Goal: Communication & Community: Answer question/provide support

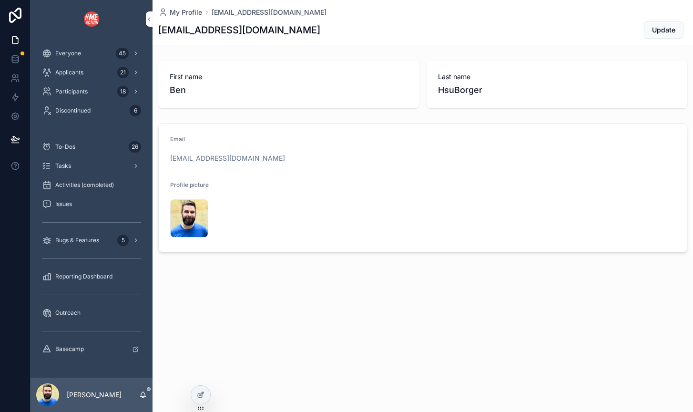
click at [91, 242] on span "Bugs & Features" at bounding box center [77, 240] width 44 height 8
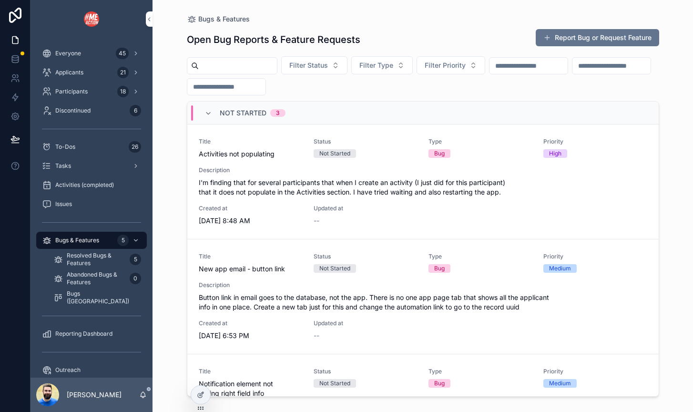
click at [275, 191] on span "I'm finding that for several participants that when I create an activity (I jus…" at bounding box center [423, 187] width 449 height 19
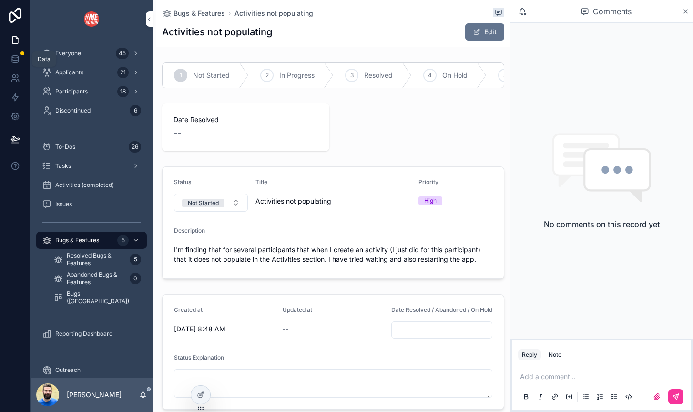
click at [17, 58] on icon at bounding box center [15, 57] width 6 height 2
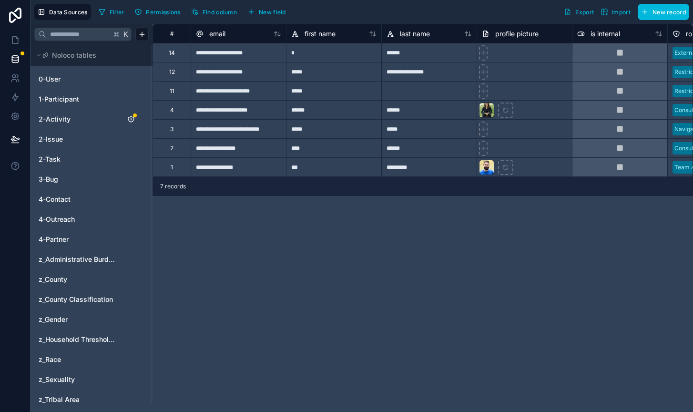
click at [74, 114] on div "2-Activity" at bounding box center [91, 119] width 114 height 15
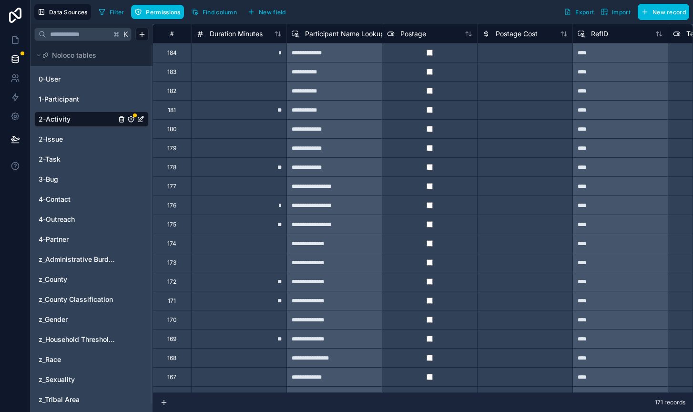
scroll to position [0, 1042]
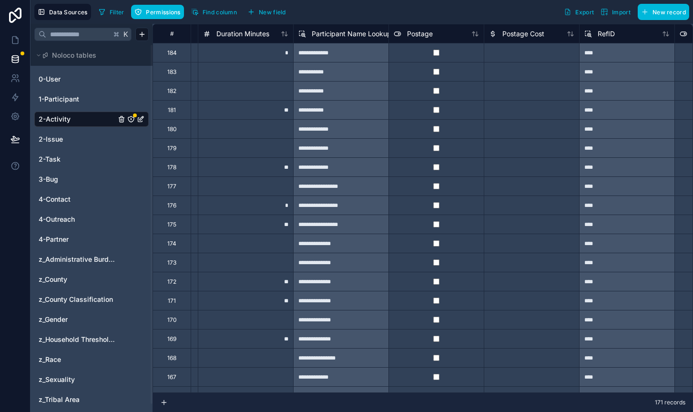
click at [358, 57] on div "**********" at bounding box center [340, 52] width 95 height 19
click at [16, 36] on icon at bounding box center [15, 40] width 10 height 10
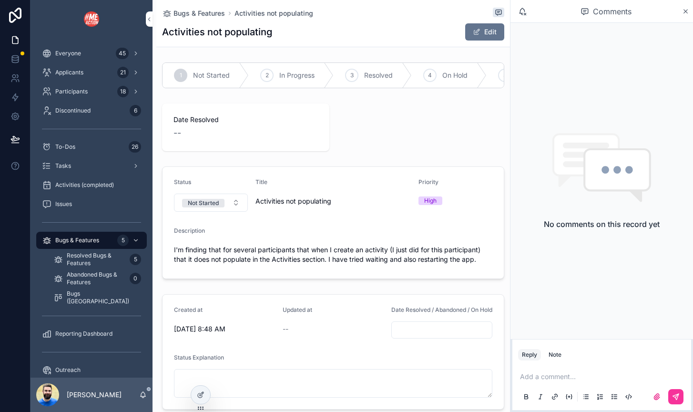
click at [71, 190] on div "Activities (completed)" at bounding box center [91, 184] width 99 height 15
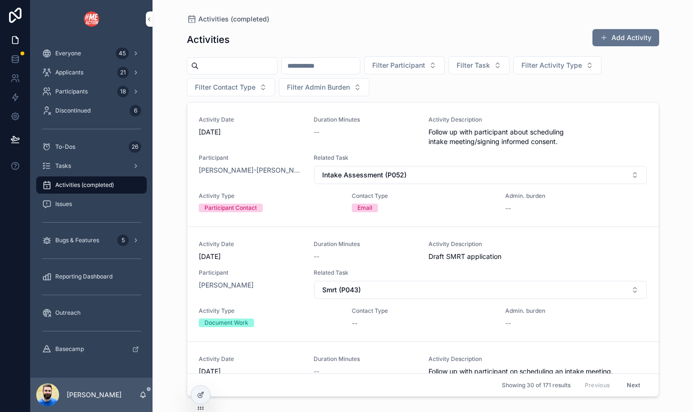
click at [326, 66] on input "scrollable content" at bounding box center [321, 65] width 78 height 13
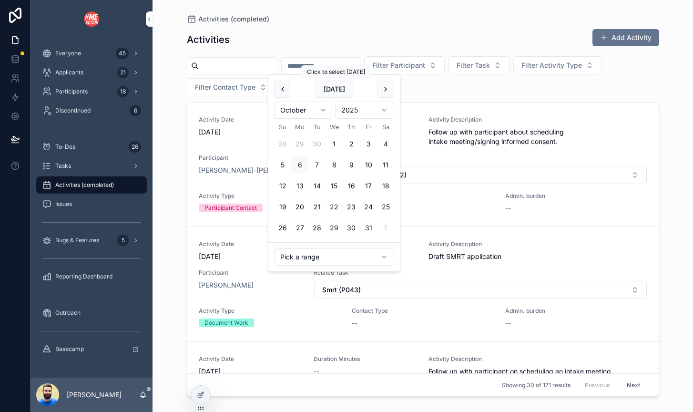
click at [337, 87] on button "[DATE]" at bounding box center [335, 89] width 38 height 17
type input "**********"
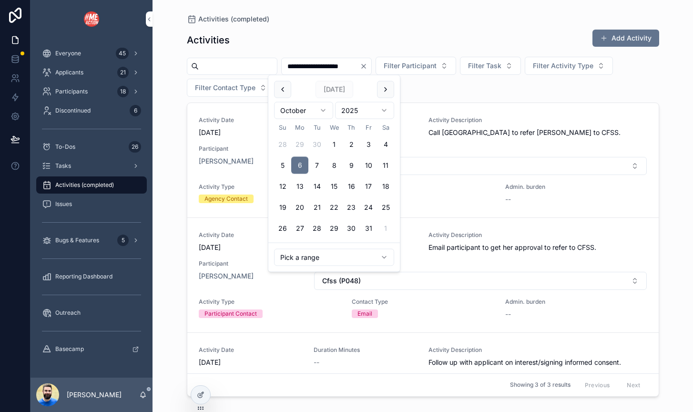
click at [172, 147] on div "**********" at bounding box center [423, 206] width 541 height 412
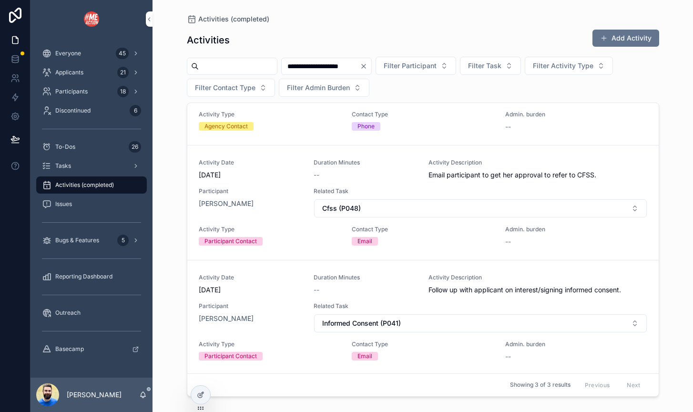
scroll to position [74, 0]
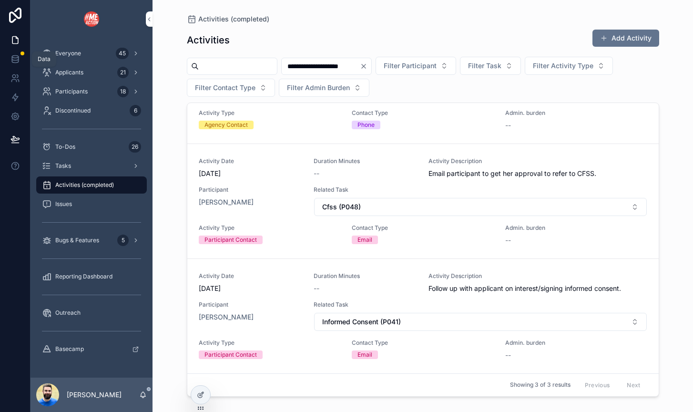
click at [12, 61] on icon at bounding box center [15, 59] width 10 height 10
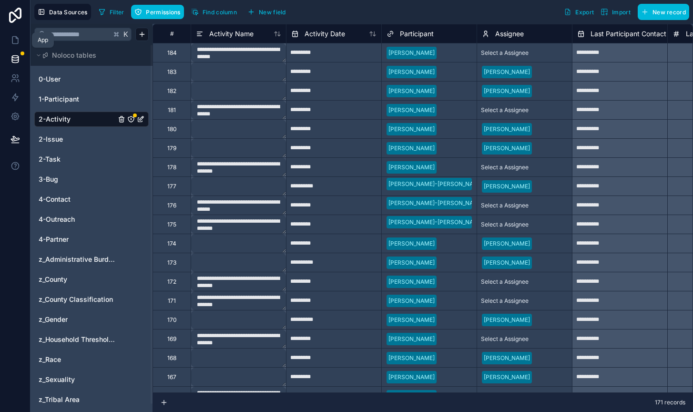
click at [15, 46] on link at bounding box center [15, 40] width 30 height 19
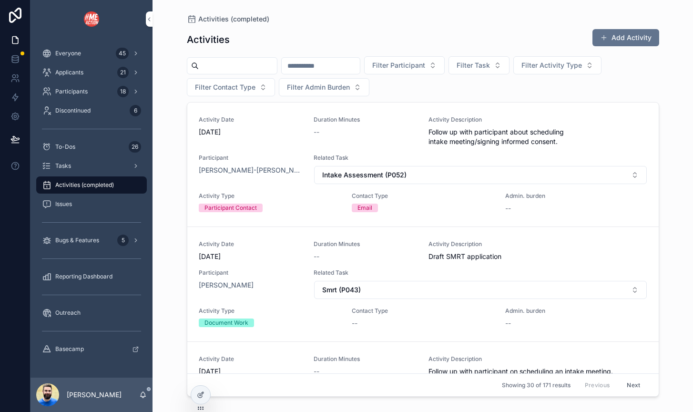
click at [76, 243] on span "Bugs & Features" at bounding box center [77, 240] width 44 height 8
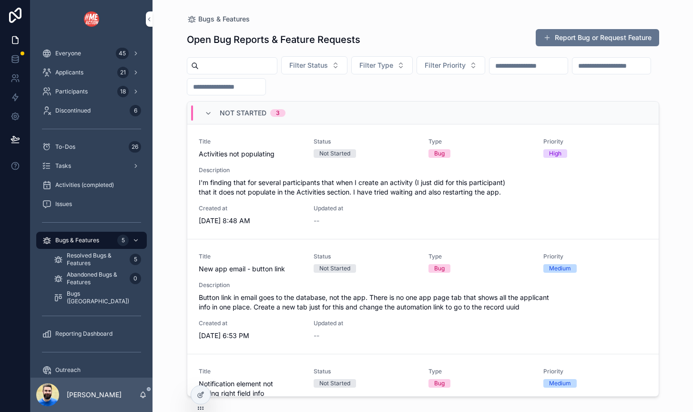
click at [296, 186] on span "I'm finding that for several participants that when I create an activity (I jus…" at bounding box center [423, 187] width 449 height 19
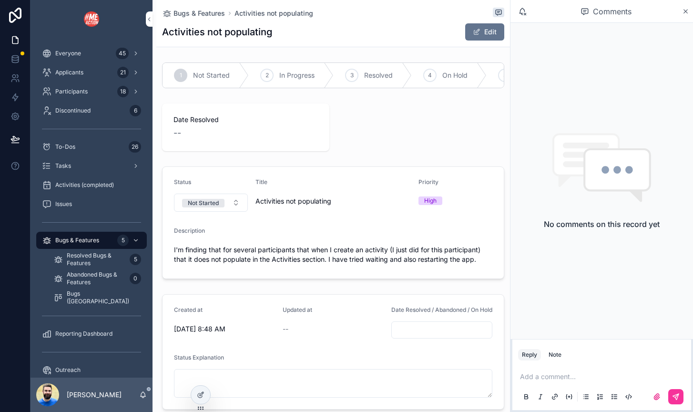
click at [545, 373] on p "scrollable content" at bounding box center [603, 377] width 167 height 10
click at [563, 379] on span "**********" at bounding box center [579, 376] width 58 height 7
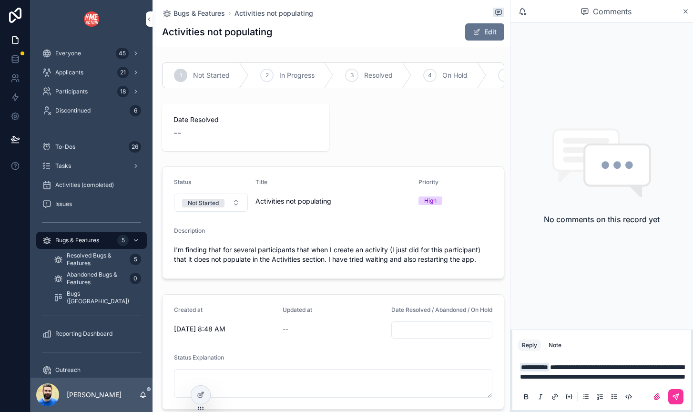
click at [602, 380] on span "**********" at bounding box center [602, 372] width 165 height 16
click at [569, 379] on span "**********" at bounding box center [602, 372] width 164 height 16
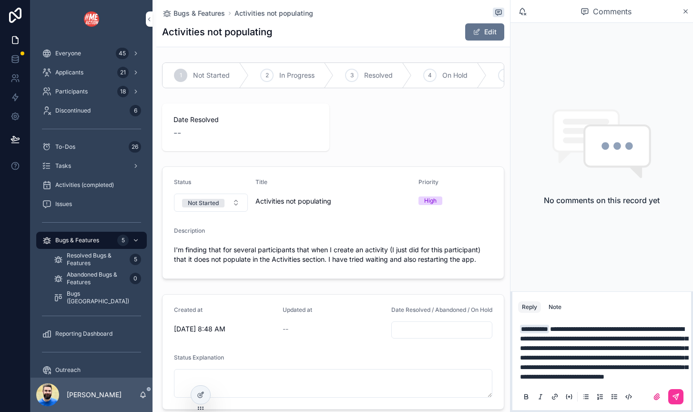
click at [677, 395] on icon "scrollable content" at bounding box center [676, 395] width 3 height 3
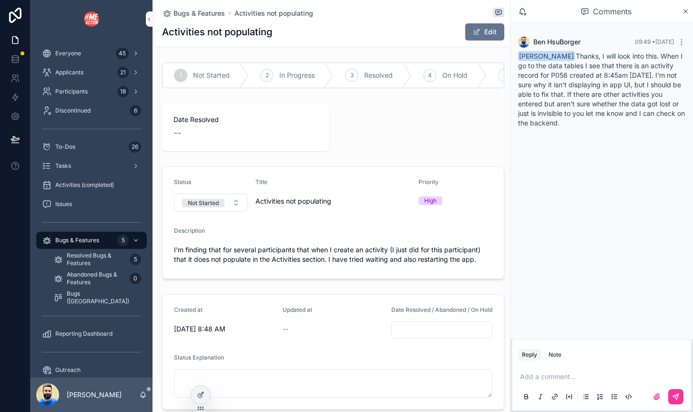
click at [65, 51] on span "Everyone" at bounding box center [68, 54] width 26 height 8
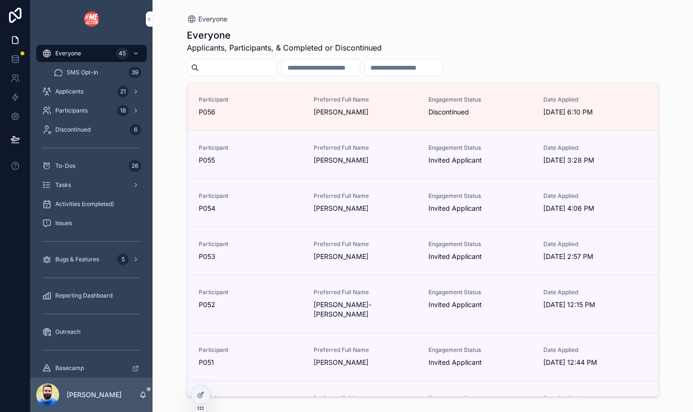
click at [257, 71] on input "scrollable content" at bounding box center [238, 67] width 78 height 13
click at [382, 113] on span "[PERSON_NAME]" at bounding box center [365, 112] width 103 height 10
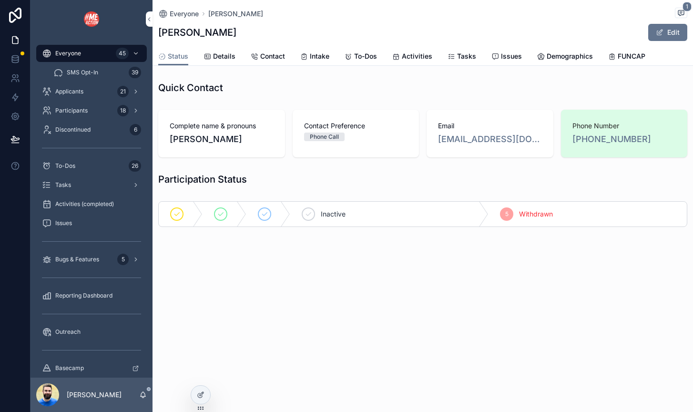
click at [218, 56] on span "Details" at bounding box center [224, 56] width 22 height 10
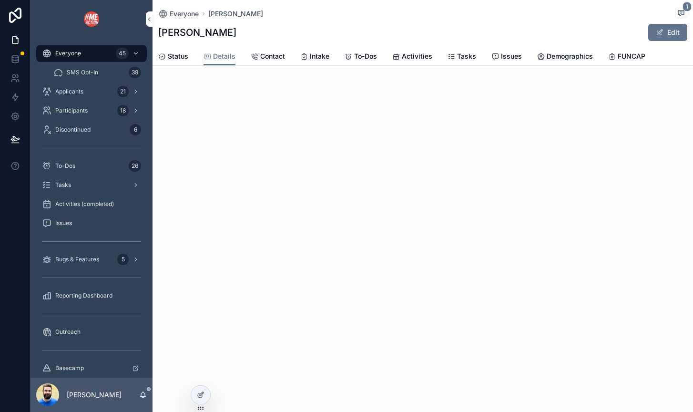
click at [408, 57] on span "Activities" at bounding box center [417, 56] width 31 height 10
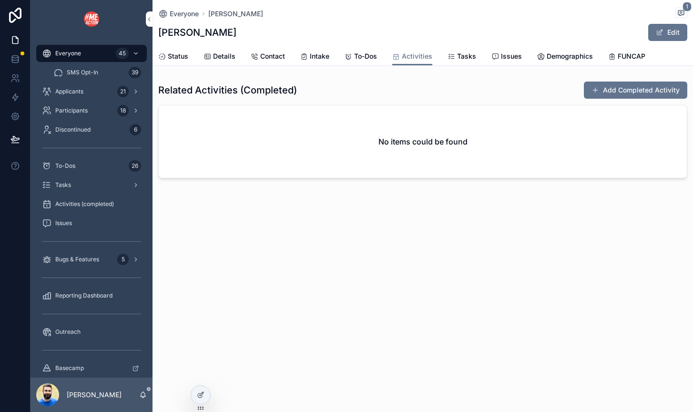
click at [405, 59] on span "Activities" at bounding box center [417, 56] width 31 height 10
click at [362, 51] on span "To-Dos" at bounding box center [365, 56] width 23 height 10
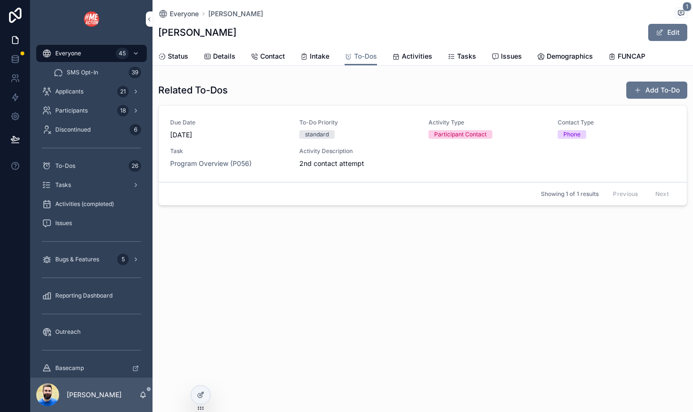
click at [412, 55] on span "Activities" at bounding box center [417, 56] width 31 height 10
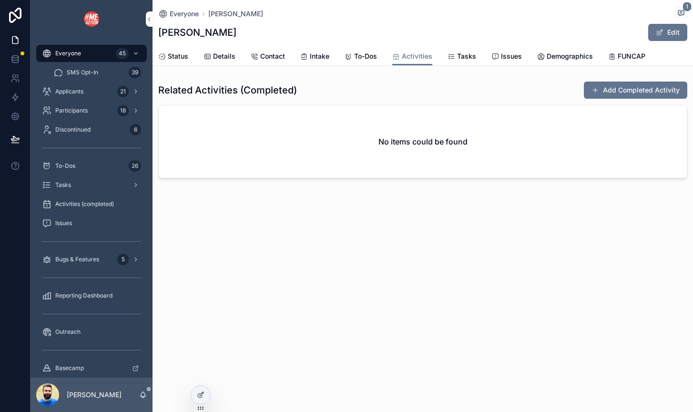
click at [201, 391] on icon at bounding box center [201, 395] width 8 height 8
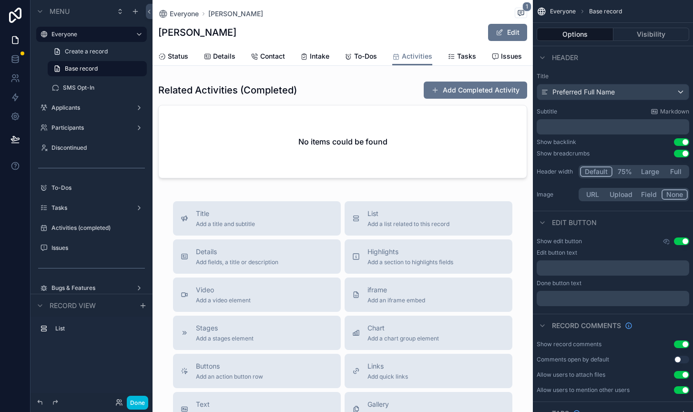
click at [358, 134] on div "scrollable content" at bounding box center [343, 131] width 380 height 109
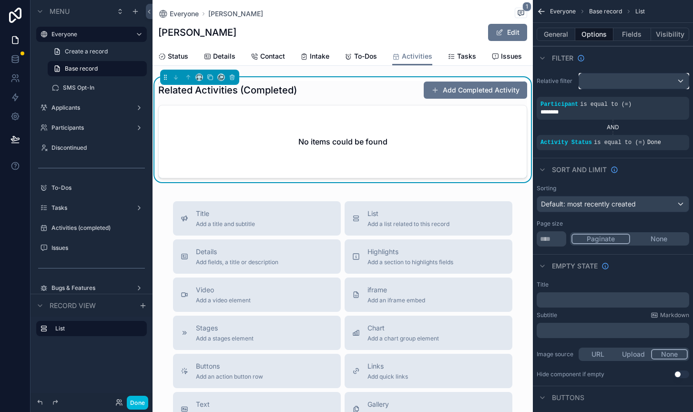
click at [632, 84] on div "scrollable content" at bounding box center [634, 80] width 110 height 15
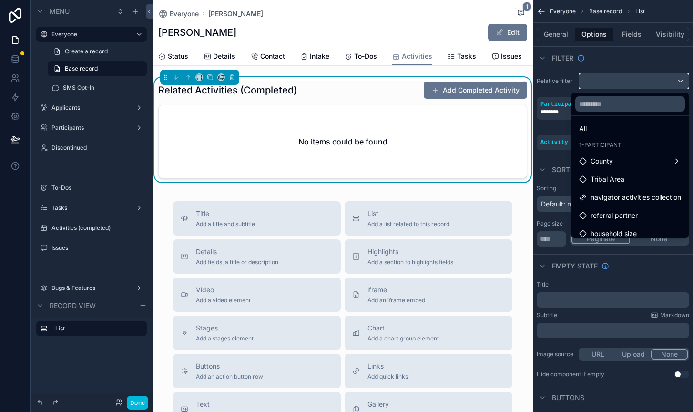
scroll to position [5, 0]
click at [627, 192] on span "navigator activities collection" at bounding box center [636, 195] width 91 height 11
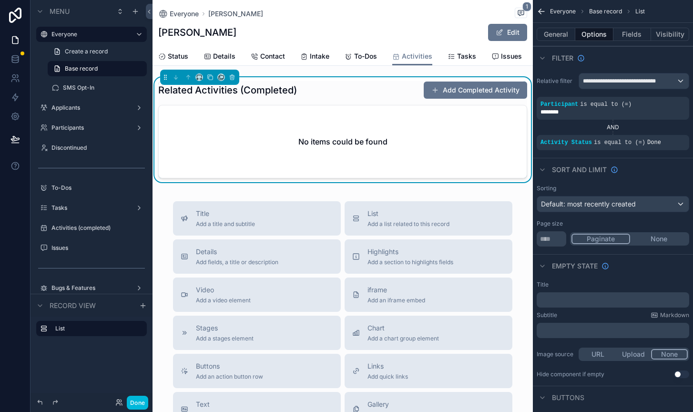
click at [0, 0] on icon "scrollable content" at bounding box center [0, 0] width 0 height 0
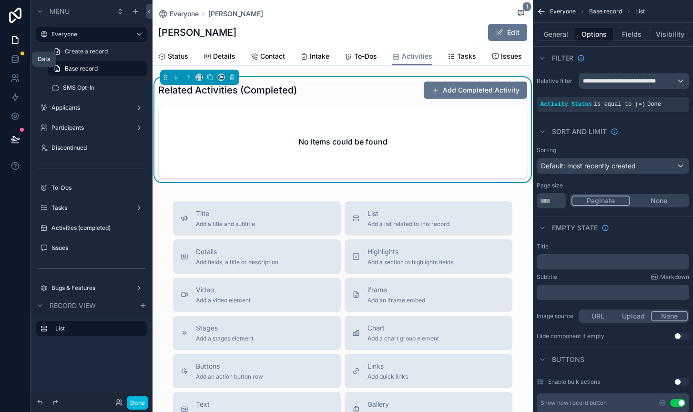
click at [16, 59] on icon at bounding box center [15, 59] width 10 height 10
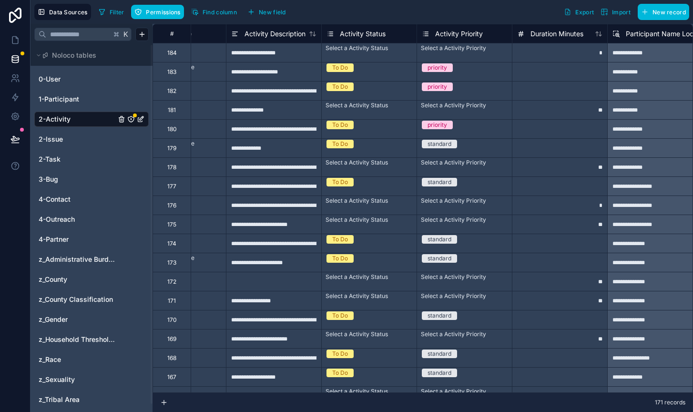
scroll to position [0, 732]
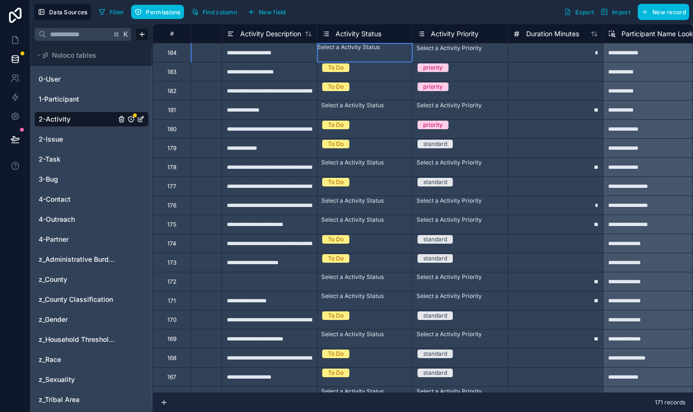
click at [373, 51] on div "Select a Activity Status" at bounding box center [364, 47] width 95 height 8
click at [391, 51] on div "Select a Activity Status" at bounding box center [364, 47] width 95 height 8
click at [444, 51] on div "Select a Activity Priority" at bounding box center [460, 47] width 95 height 8
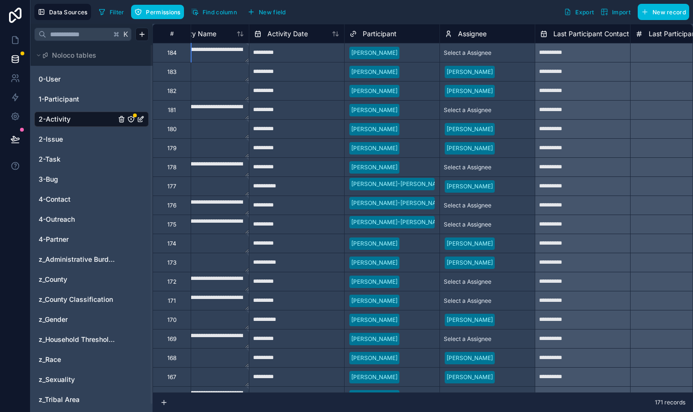
scroll to position [0, 0]
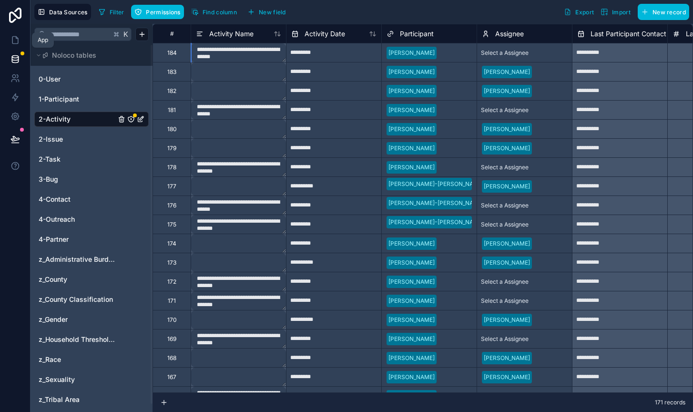
click at [16, 47] on link at bounding box center [15, 40] width 30 height 19
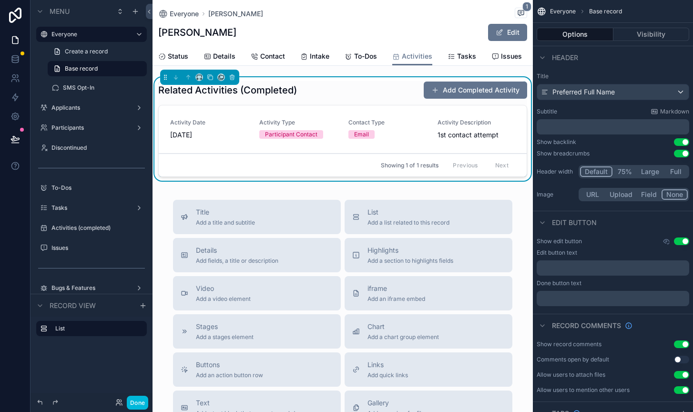
click at [304, 69] on div "Everyone [PERSON_NAME] 1 [PERSON_NAME] Edit Activities Status Details Contact I…" at bounding box center [343, 307] width 380 height 615
click at [70, 234] on div "Activities (completed)" at bounding box center [91, 227] width 107 height 15
click at [68, 224] on label "Activities (completed)" at bounding box center [96, 228] width 90 height 8
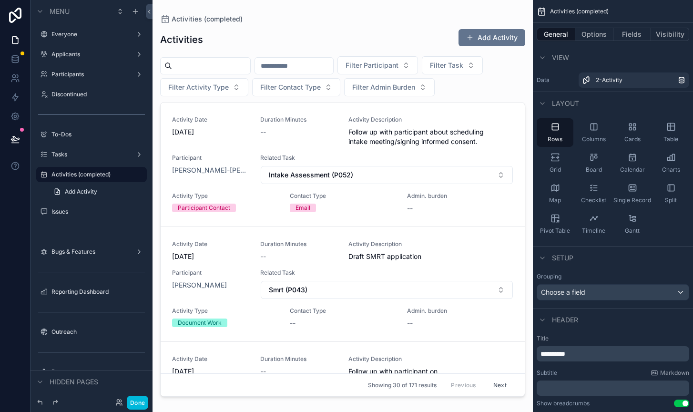
click at [496, 33] on div "scrollable content" at bounding box center [343, 200] width 380 height 400
click at [77, 192] on span "Add Activity" at bounding box center [81, 192] width 32 height 8
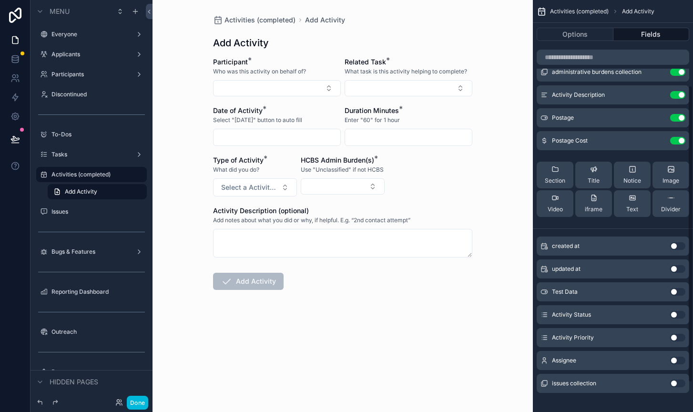
scroll to position [159, 0]
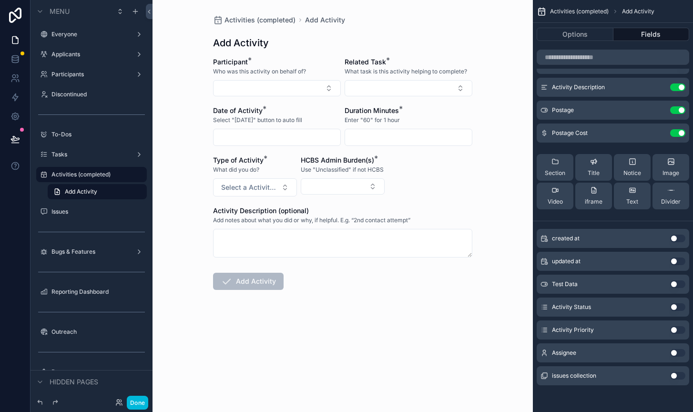
click at [678, 329] on button "Use setting" at bounding box center [677, 330] width 15 height 8
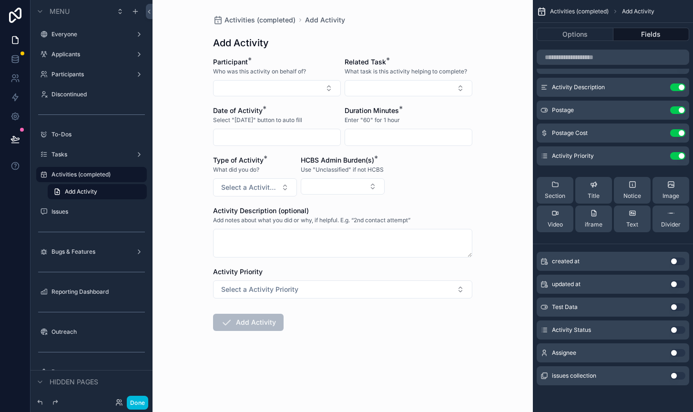
click at [0, 0] on icon "scrollable content" at bounding box center [0, 0] width 0 height 0
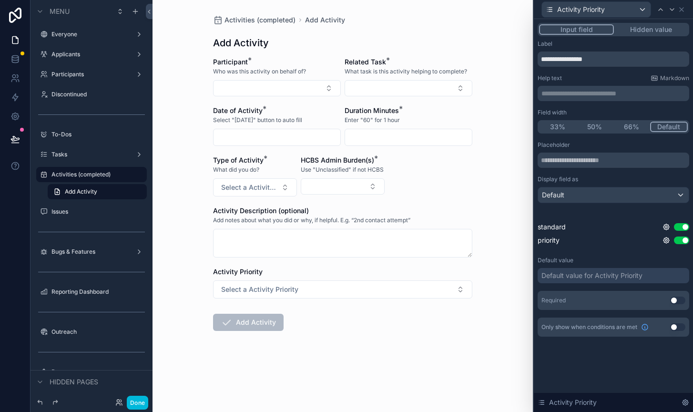
click at [652, 30] on button "Hidden value" at bounding box center [651, 29] width 74 height 10
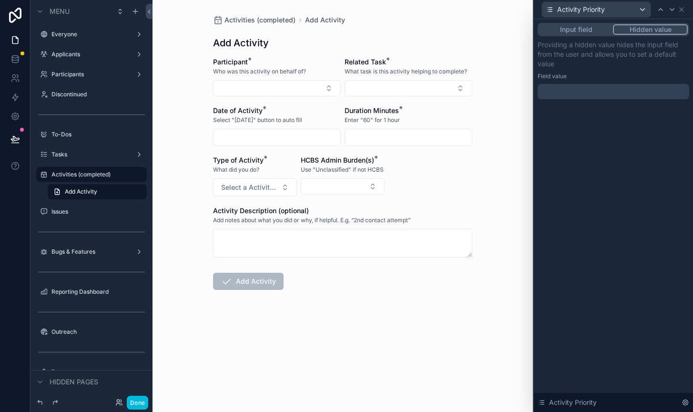
click at [600, 92] on div at bounding box center [614, 91] width 152 height 15
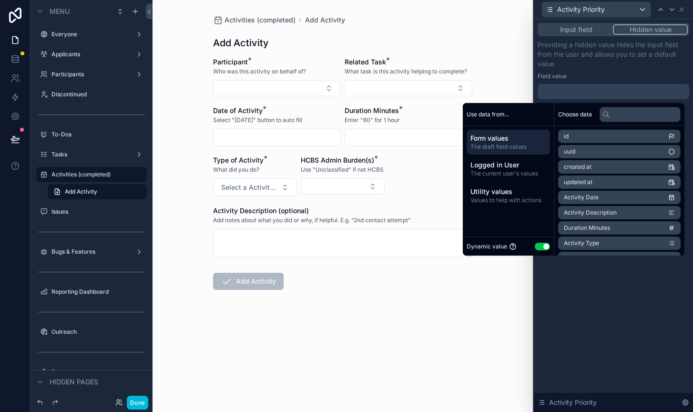
click at [535, 246] on button "Use setting" at bounding box center [542, 247] width 15 height 8
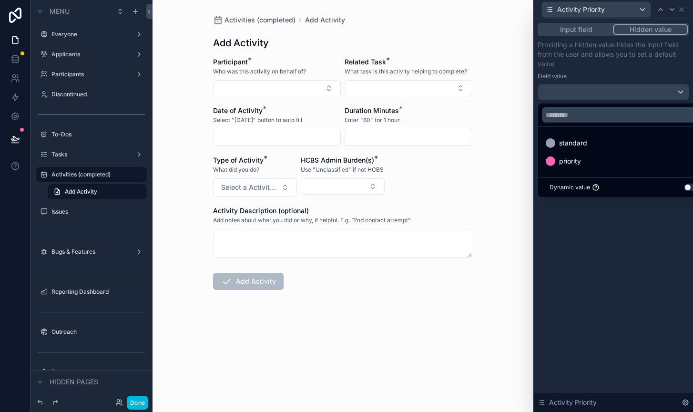
click at [570, 144] on span "standard" at bounding box center [573, 142] width 28 height 11
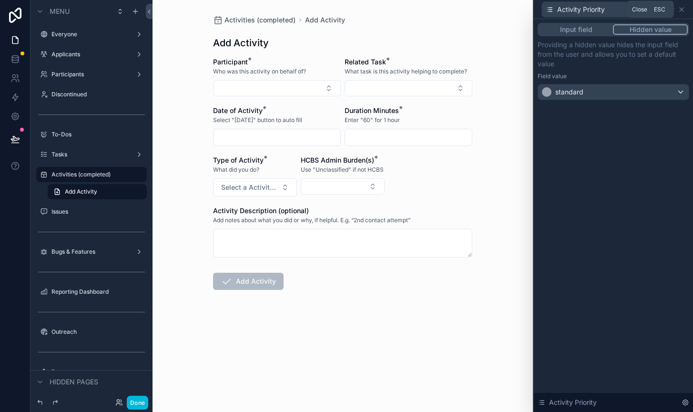
click at [682, 7] on icon at bounding box center [682, 10] width 8 height 8
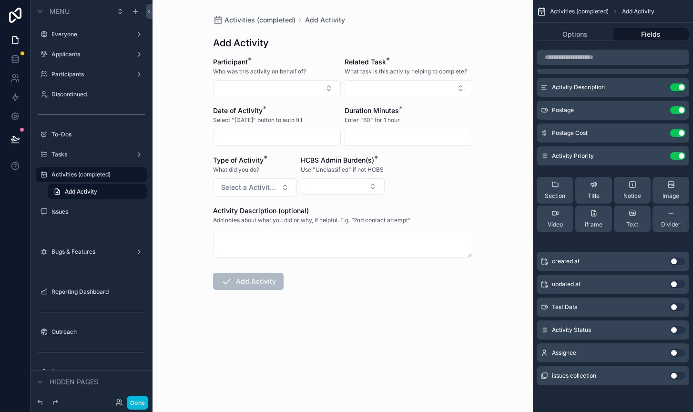
click at [676, 330] on button "Use setting" at bounding box center [677, 330] width 15 height 8
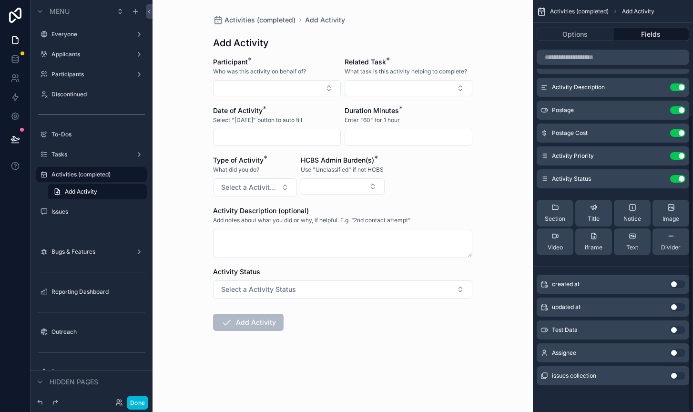
click at [0, 0] on icon "scrollable content" at bounding box center [0, 0] width 0 height 0
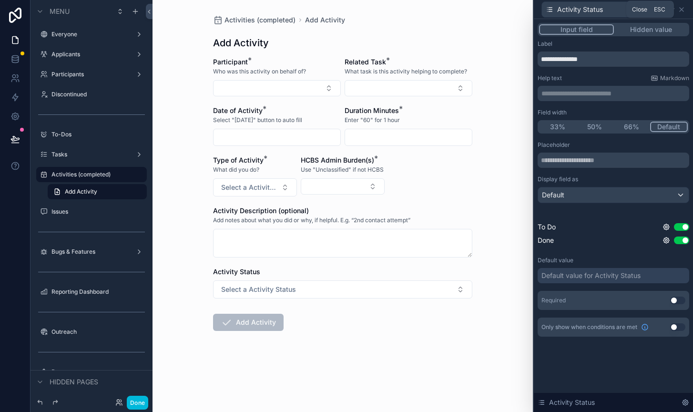
click at [683, 10] on icon at bounding box center [682, 10] width 4 height 4
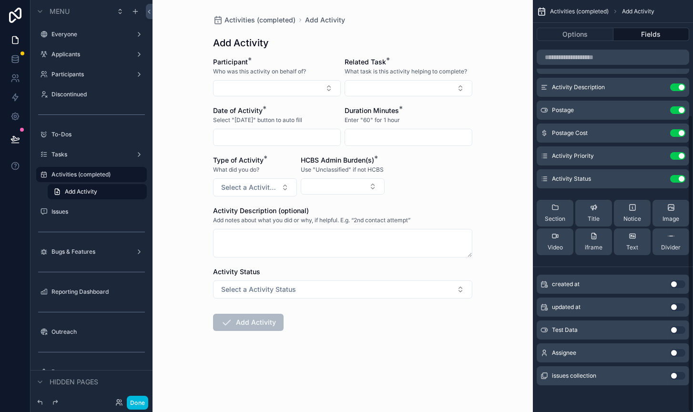
click at [439, 289] on button "Select a Activity Status" at bounding box center [342, 289] width 259 height 18
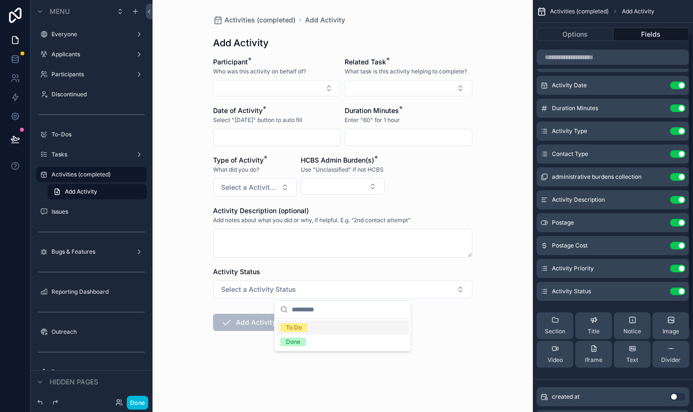
scroll to position [0, 0]
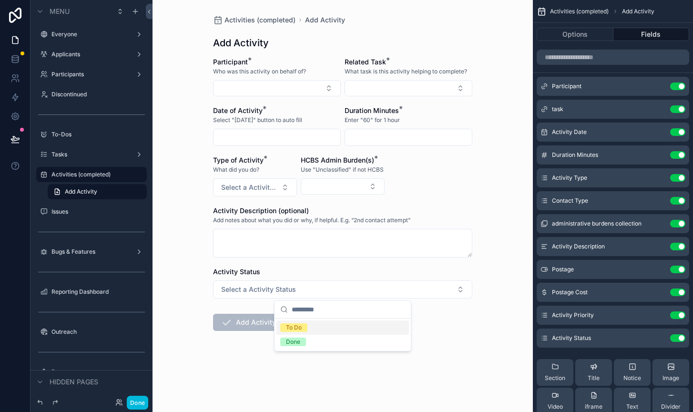
click at [493, 302] on div "Activities (completed) Add Activity Add Activity Participant * Who was this act…" at bounding box center [343, 206] width 380 height 412
click at [0, 0] on icon "scrollable content" at bounding box center [0, 0] width 0 height 0
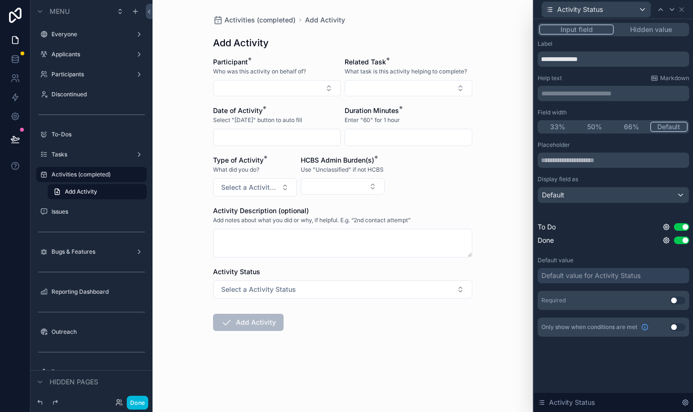
click at [645, 33] on button "Hidden value" at bounding box center [651, 29] width 74 height 10
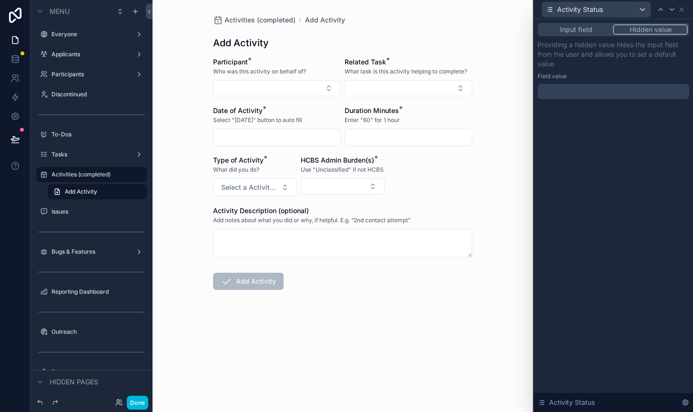
click at [591, 90] on div at bounding box center [614, 91] width 152 height 15
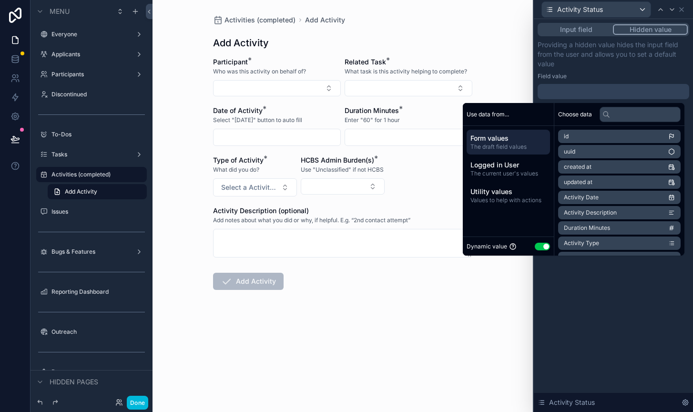
click at [535, 243] on button "Use setting" at bounding box center [542, 247] width 15 height 8
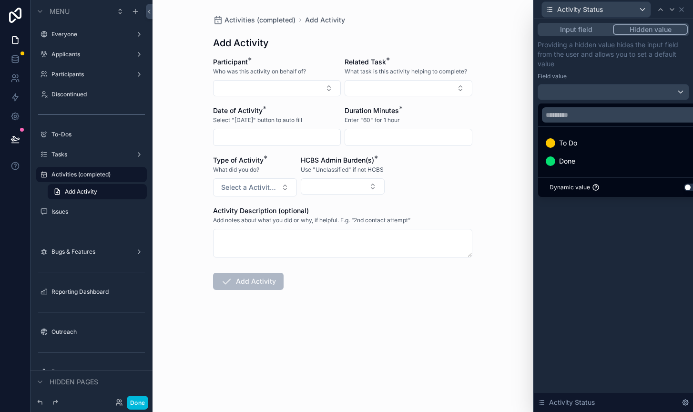
click at [565, 162] on span "Done" at bounding box center [567, 160] width 16 height 11
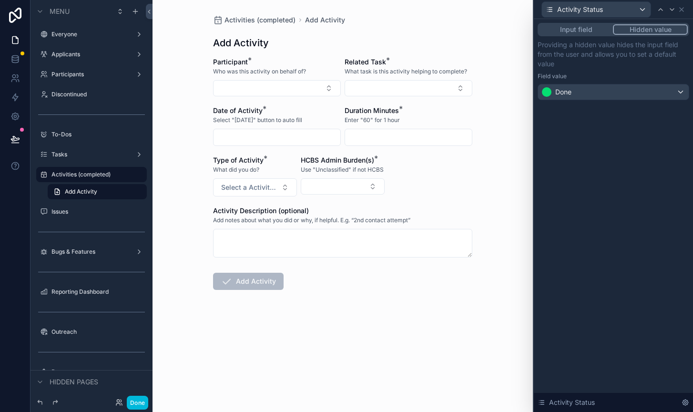
click at [558, 268] on div "Input field Hidden value Providing a hidden value hides the input field from th…" at bounding box center [613, 215] width 159 height 393
click at [136, 398] on button "Done" at bounding box center [137, 403] width 21 height 14
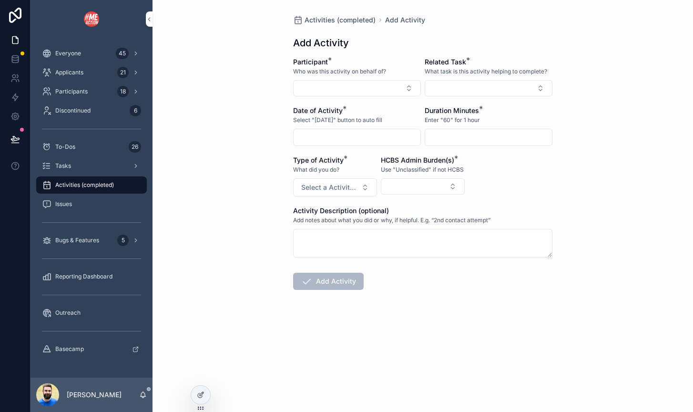
click at [68, 153] on div "To-Dos 26" at bounding box center [91, 146] width 99 height 15
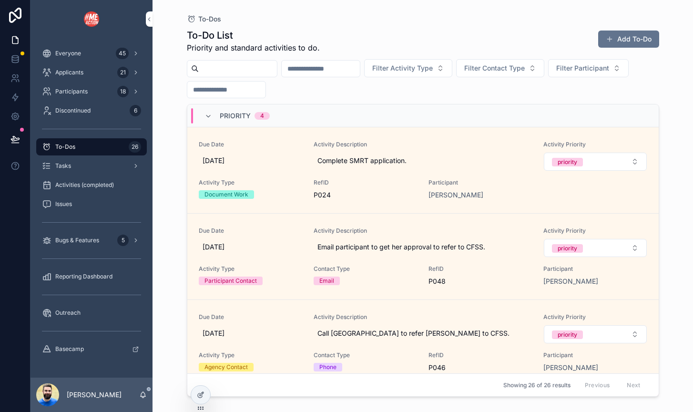
click at [206, 398] on div at bounding box center [200, 395] width 19 height 18
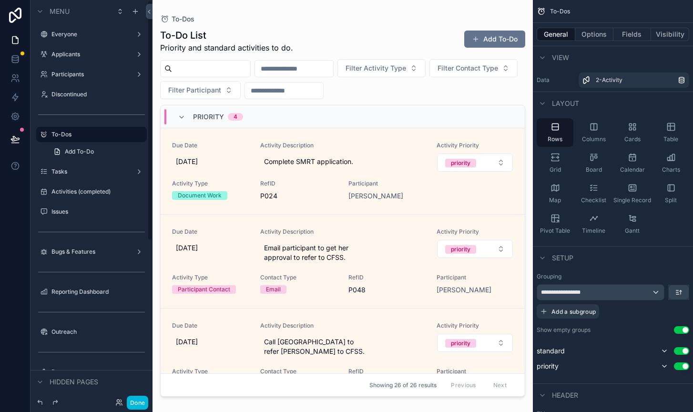
click at [99, 153] on link "Add To-Do" at bounding box center [97, 151] width 99 height 15
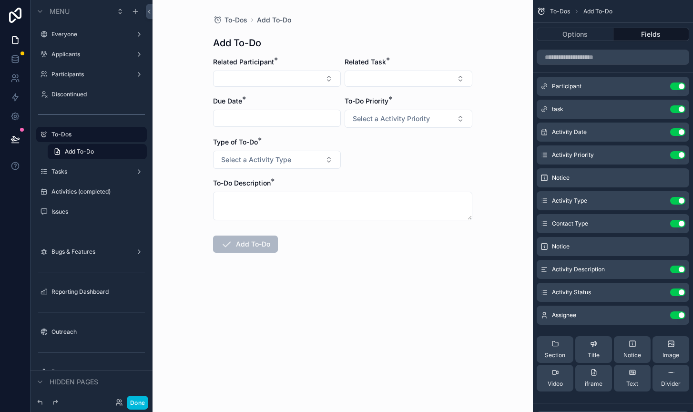
click at [0, 0] on icon "scrollable content" at bounding box center [0, 0] width 0 height 0
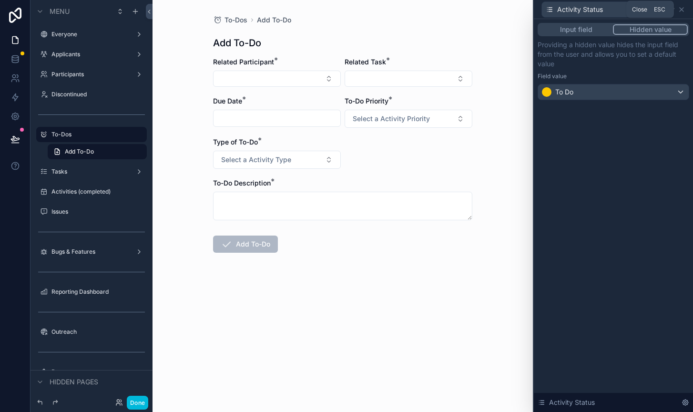
click at [683, 8] on icon at bounding box center [682, 10] width 8 height 8
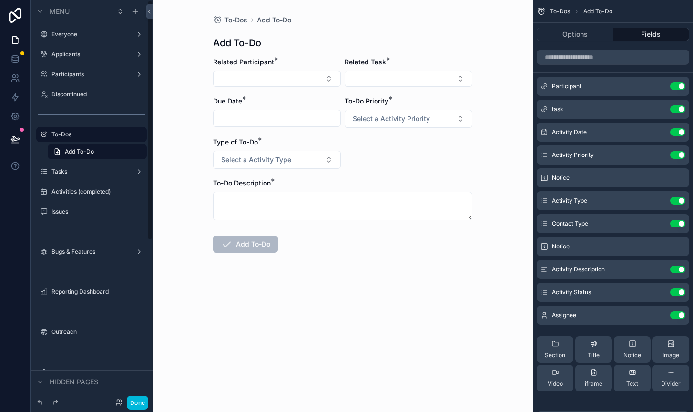
click at [76, 195] on div "Activities (completed)" at bounding box center [97, 192] width 93 height 8
click at [139, 408] on button "Done" at bounding box center [137, 403] width 21 height 14
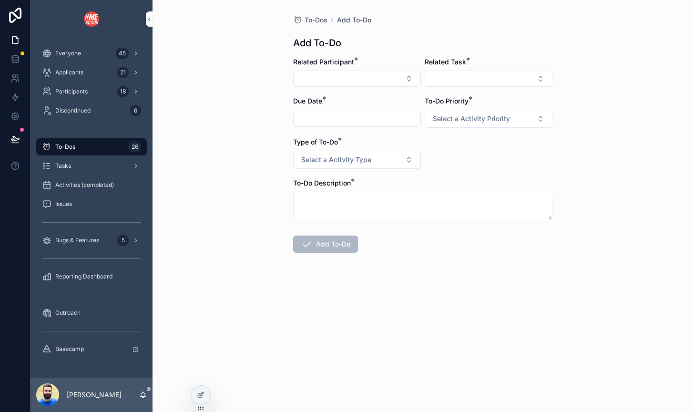
click at [79, 183] on span "Activities (completed)" at bounding box center [84, 185] width 59 height 8
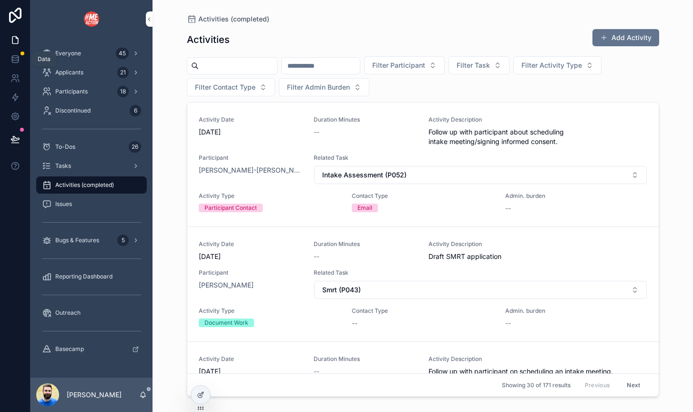
click at [12, 60] on icon at bounding box center [15, 59] width 6 height 4
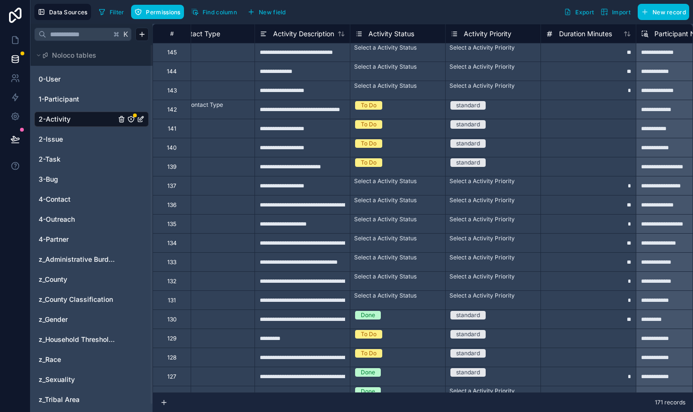
scroll to position [729, 698]
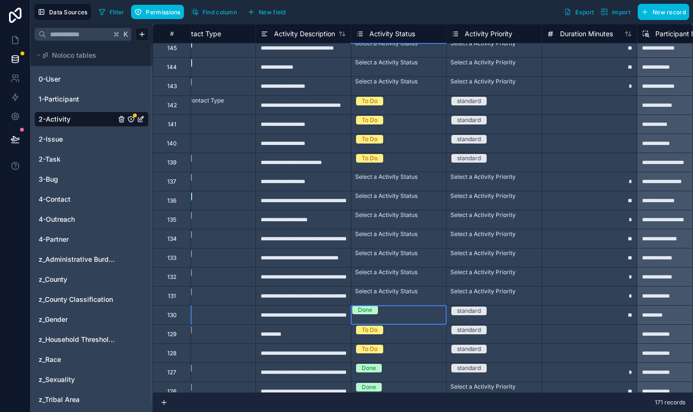
click at [404, 314] on div "Done" at bounding box center [398, 310] width 95 height 9
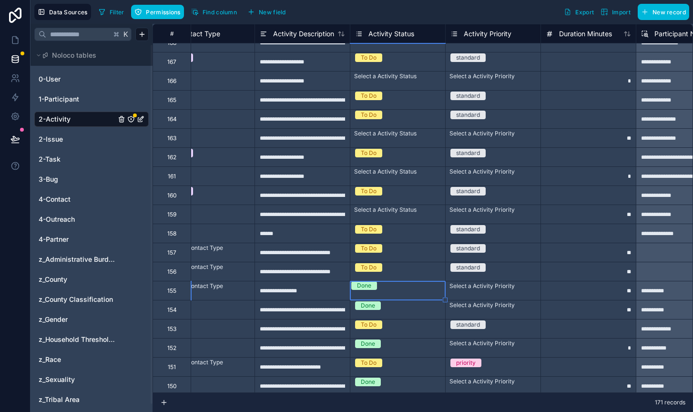
scroll to position [311, 699]
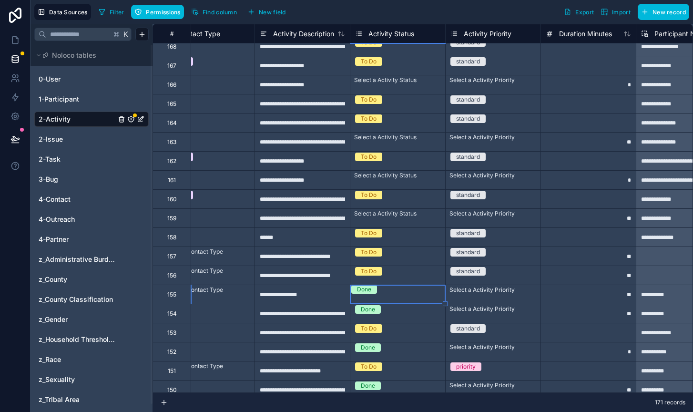
click at [373, 217] on div "Select a Activity Status" at bounding box center [385, 214] width 62 height 8
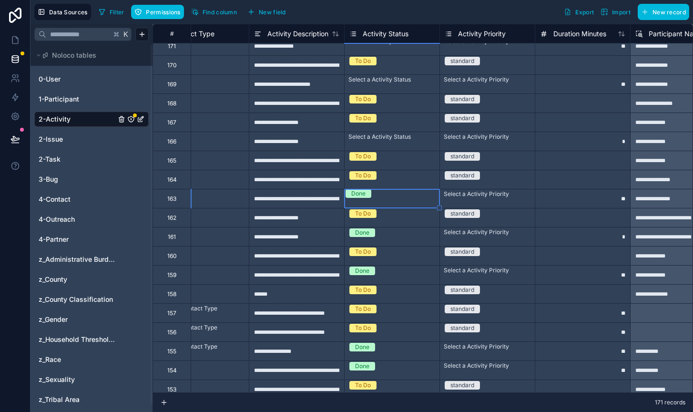
scroll to position [254, 705]
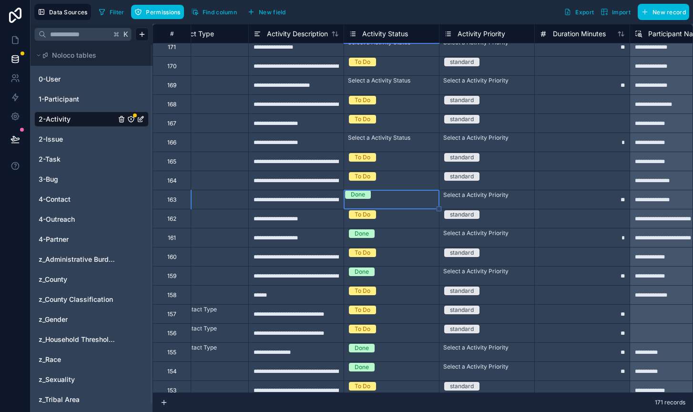
click at [371, 142] on div "Select a Activity Status" at bounding box center [379, 138] width 62 height 8
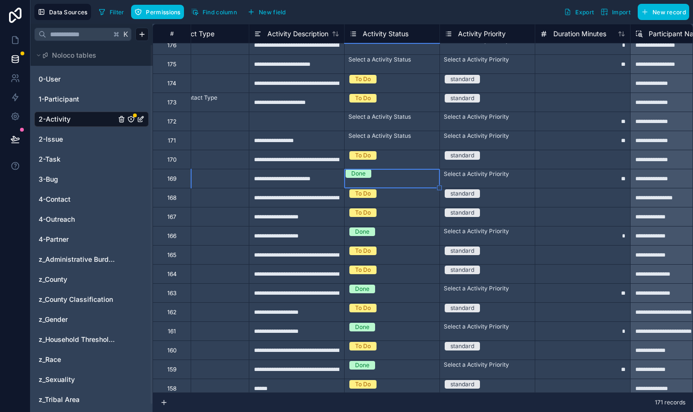
scroll to position [160, 704]
click at [368, 141] on div "Select a Activity Status" at bounding box center [392, 136] width 95 height 10
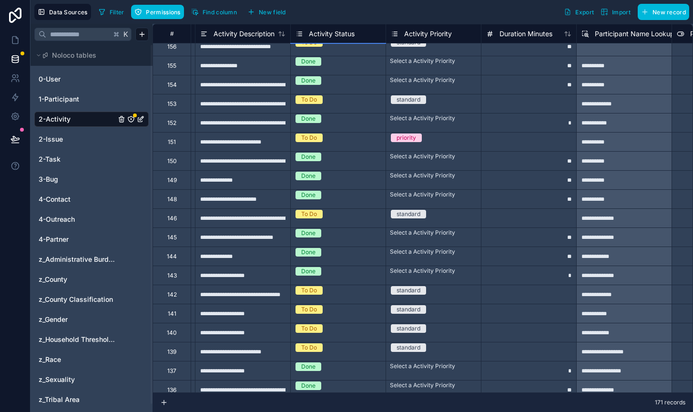
scroll to position [534, 757]
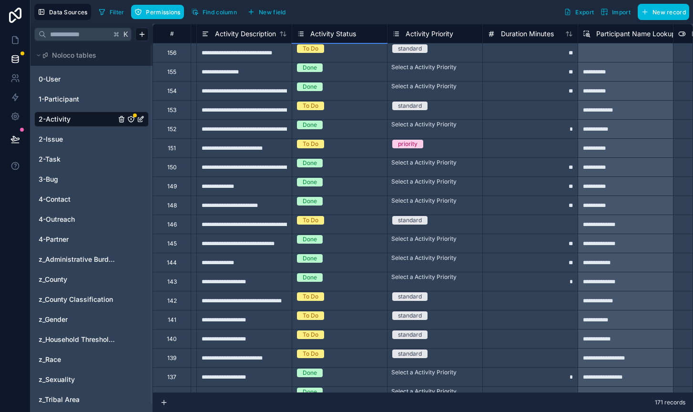
click at [349, 187] on div "Done" at bounding box center [339, 182] width 95 height 10
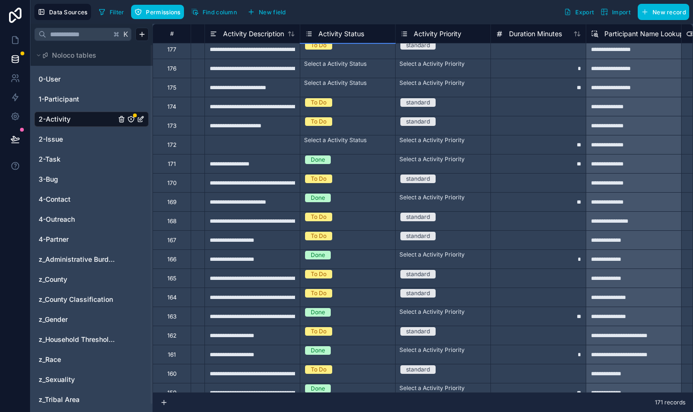
scroll to position [134, 749]
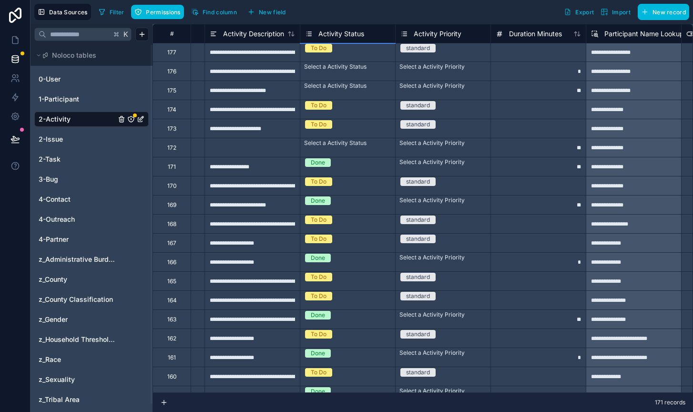
click at [322, 142] on div "Select a Activity Status" at bounding box center [347, 143] width 95 height 10
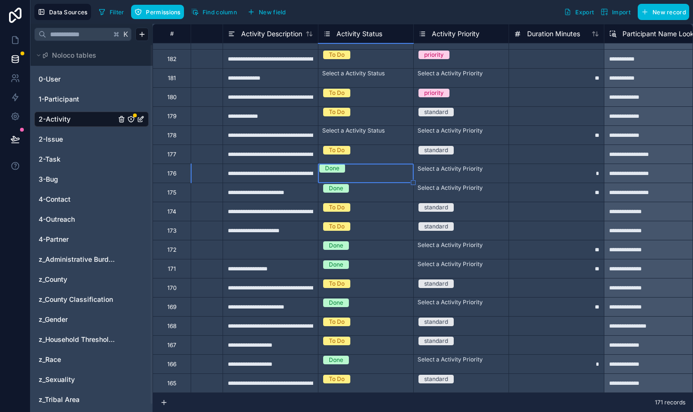
scroll to position [31, 731]
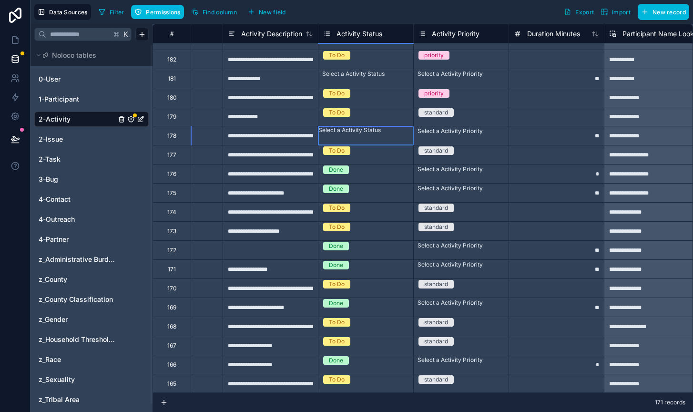
click at [332, 134] on div "Select a Activity Status" at bounding box center [365, 130] width 95 height 8
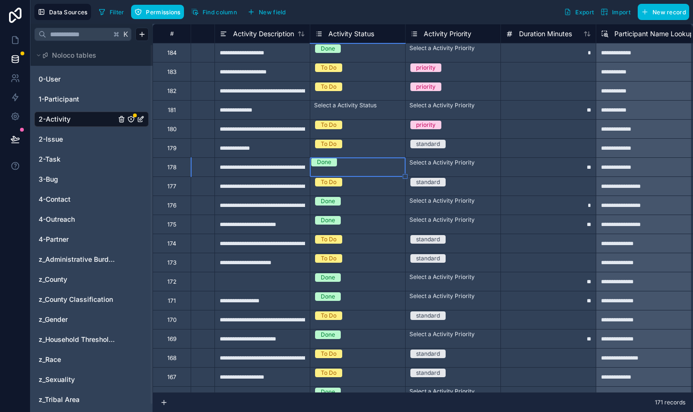
scroll to position [0, 743]
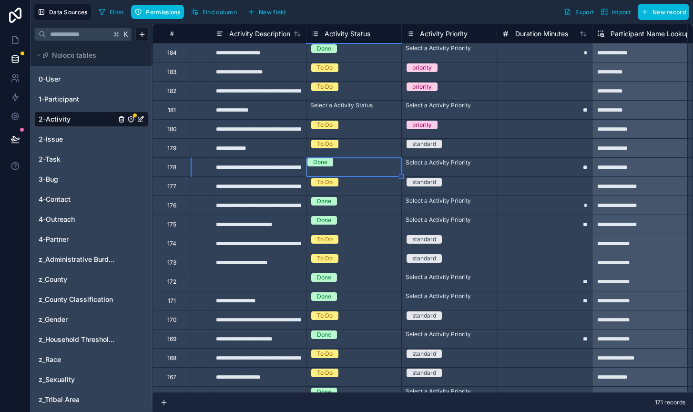
click at [343, 109] on div "Select a Activity Status" at bounding box center [341, 106] width 62 height 8
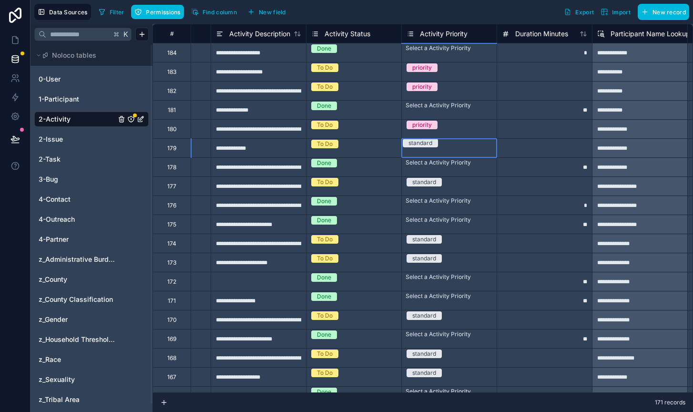
click at [454, 147] on div "standard" at bounding box center [449, 143] width 95 height 9
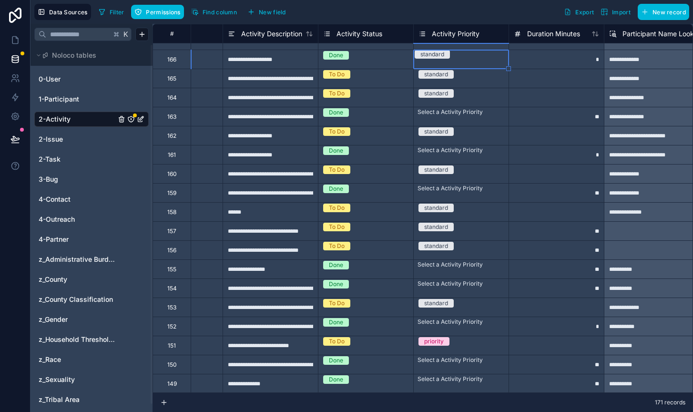
scroll to position [326, 731]
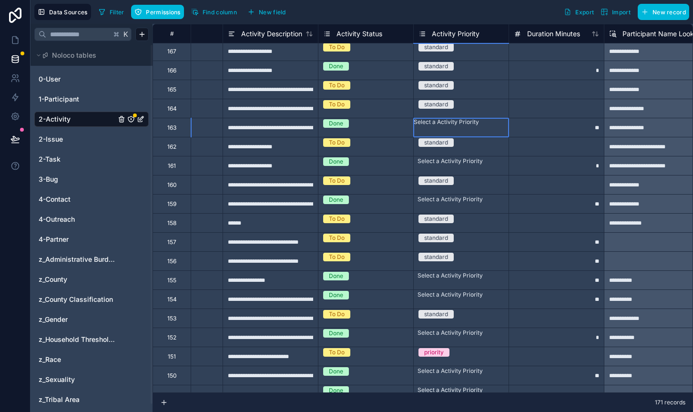
click at [444, 121] on div "Select a Activity Priority" at bounding box center [461, 122] width 95 height 8
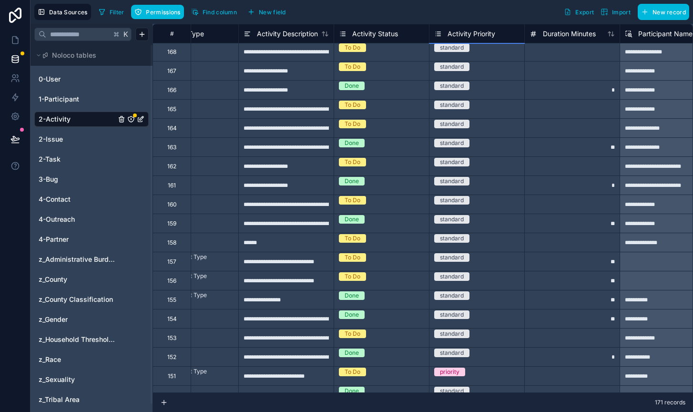
scroll to position [0, 709]
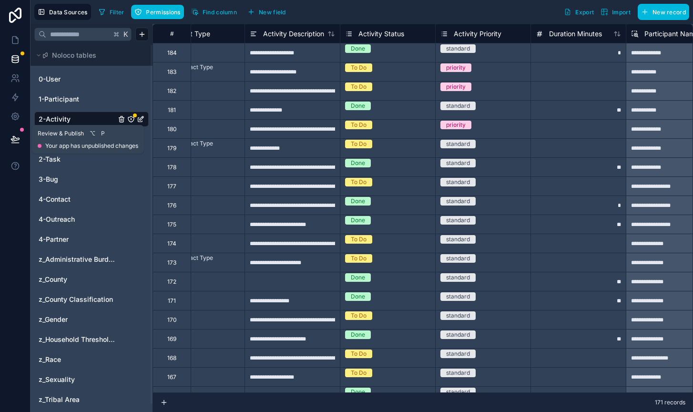
click at [15, 139] on icon at bounding box center [15, 139] width 10 height 10
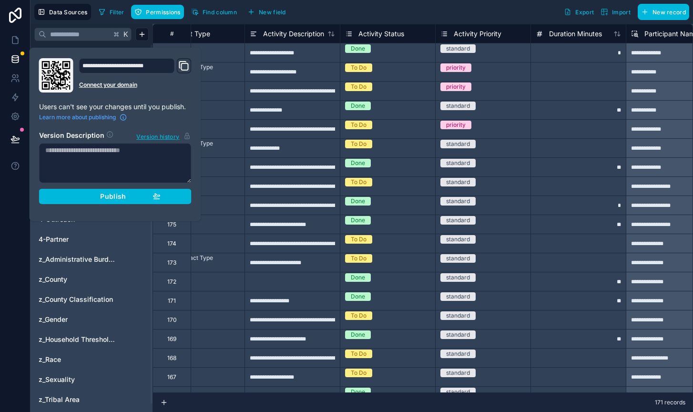
click at [64, 195] on button "Publish" at bounding box center [115, 196] width 153 height 15
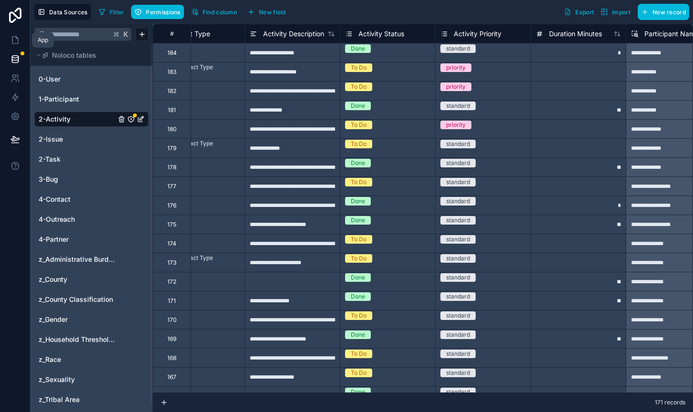
click at [16, 37] on icon at bounding box center [17, 38] width 2 height 2
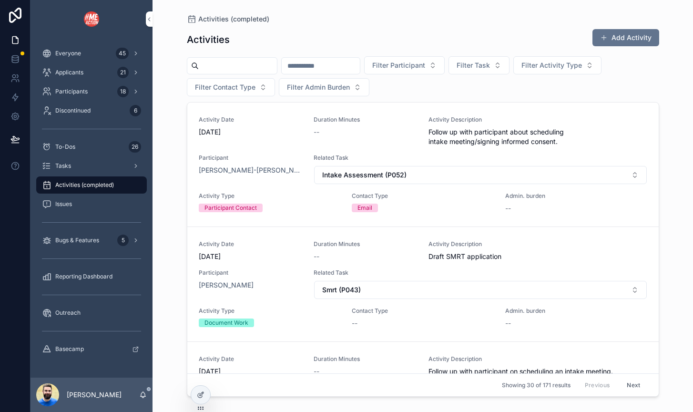
click at [99, 52] on div "Everyone 45" at bounding box center [91, 53] width 99 height 15
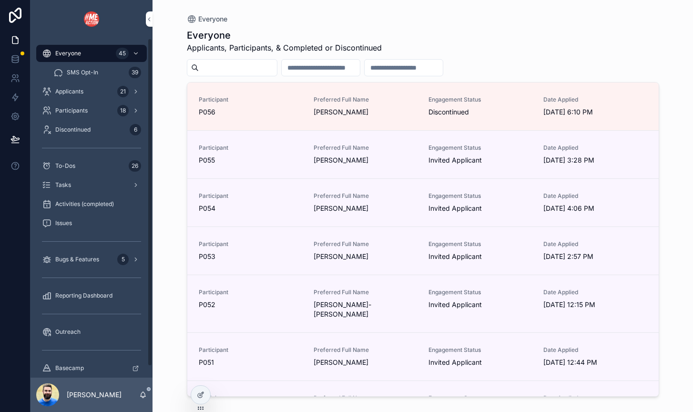
click at [83, 204] on span "Activities (completed)" at bounding box center [84, 204] width 59 height 8
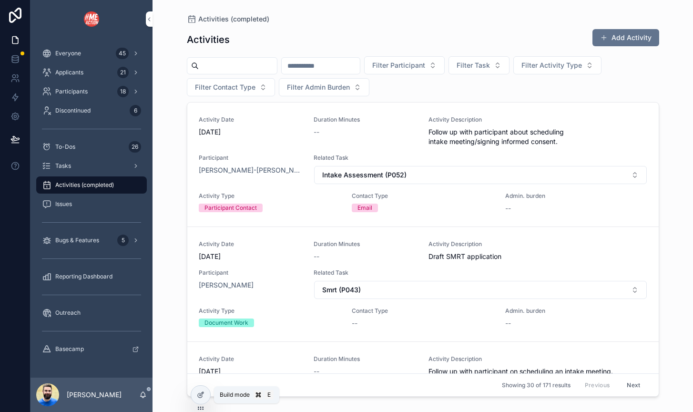
click at [204, 394] on icon at bounding box center [201, 395] width 8 height 8
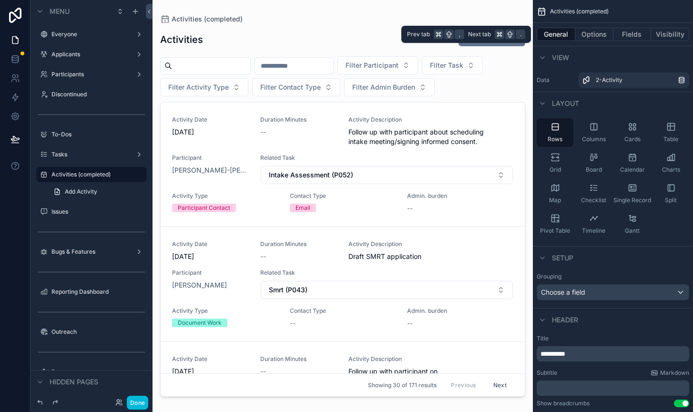
click at [588, 35] on button "Options" at bounding box center [594, 34] width 38 height 13
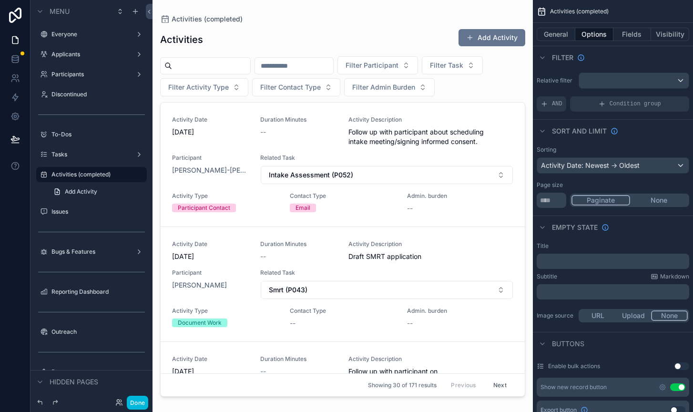
click at [560, 104] on span "AND" at bounding box center [557, 104] width 10 height 8
click at [0, 0] on icon "scrollable content" at bounding box center [0, 0] width 0 height 0
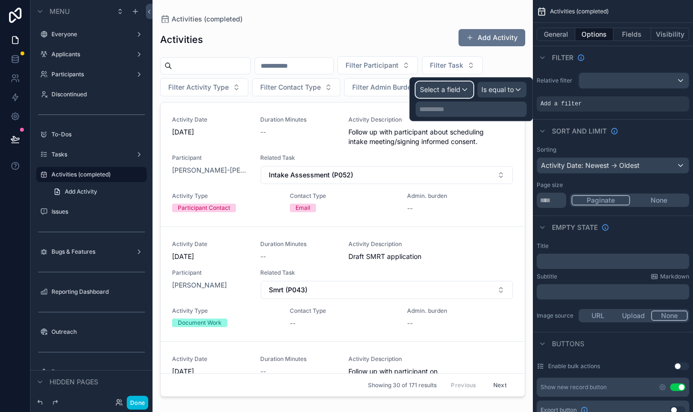
click at [450, 87] on span "Select a field" at bounding box center [440, 89] width 41 height 8
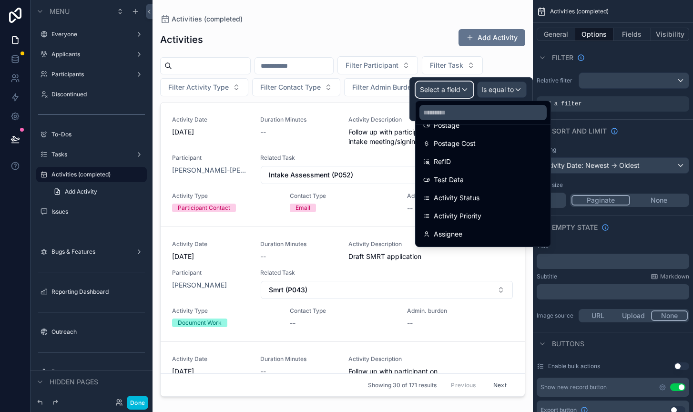
scroll to position [235, 0]
click at [460, 197] on span "Activity Status" at bounding box center [457, 195] width 46 height 11
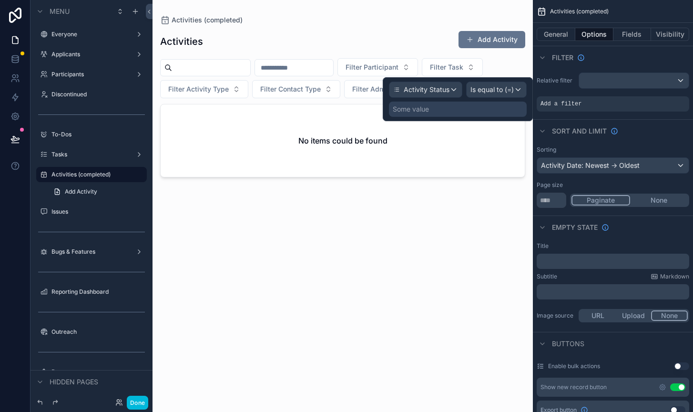
click at [466, 116] on div "Some value" at bounding box center [458, 109] width 138 height 15
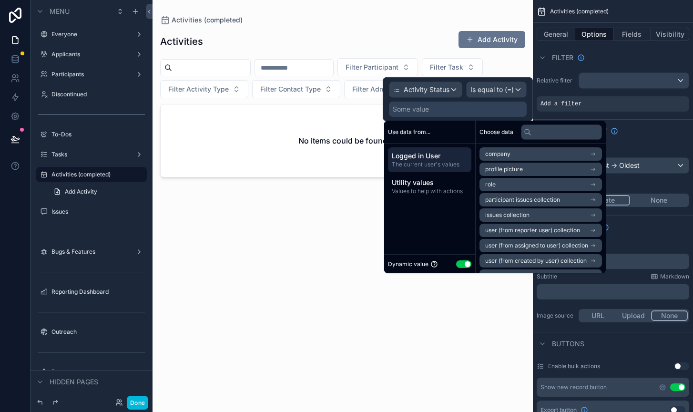
click at [462, 262] on button "Use setting" at bounding box center [463, 264] width 15 height 8
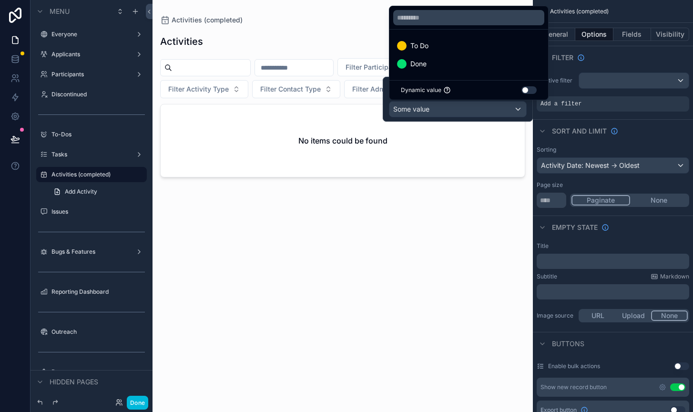
click at [466, 66] on div "Done" at bounding box center [468, 63] width 143 height 11
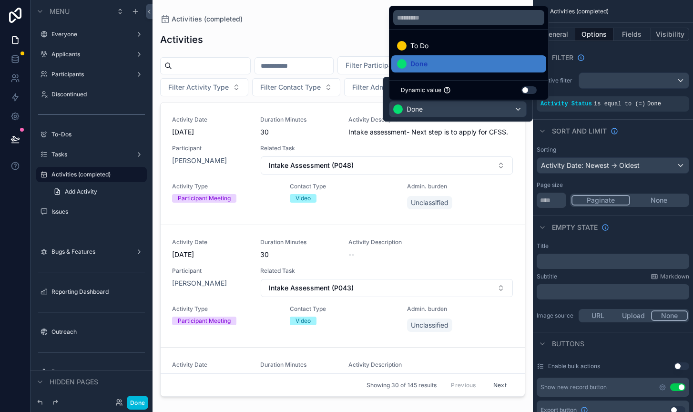
click at [287, 33] on div "scrollable content" at bounding box center [343, 200] width 380 height 400
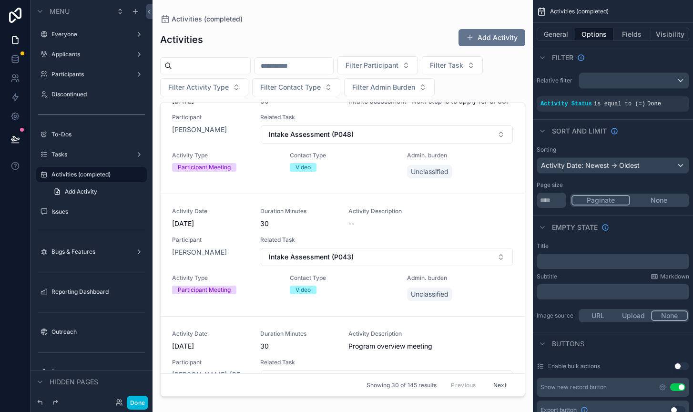
scroll to position [0, 0]
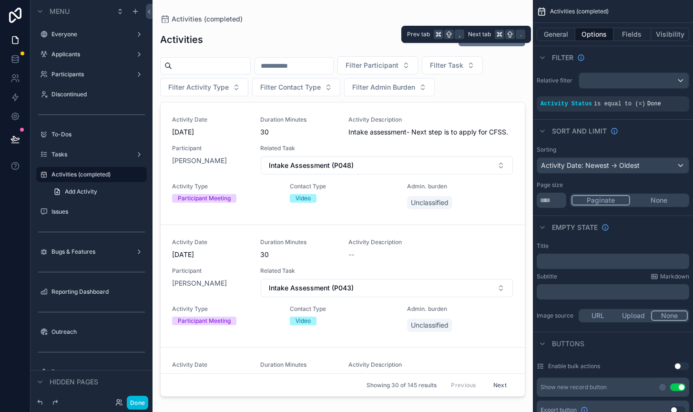
click at [552, 33] on button "General" at bounding box center [556, 34] width 39 height 13
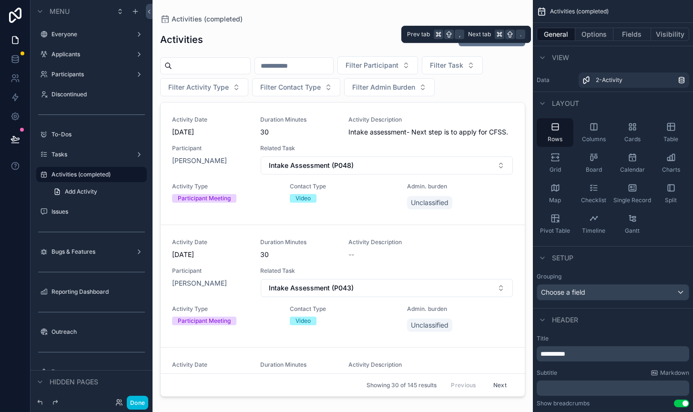
click at [591, 34] on button "Options" at bounding box center [594, 34] width 38 height 13
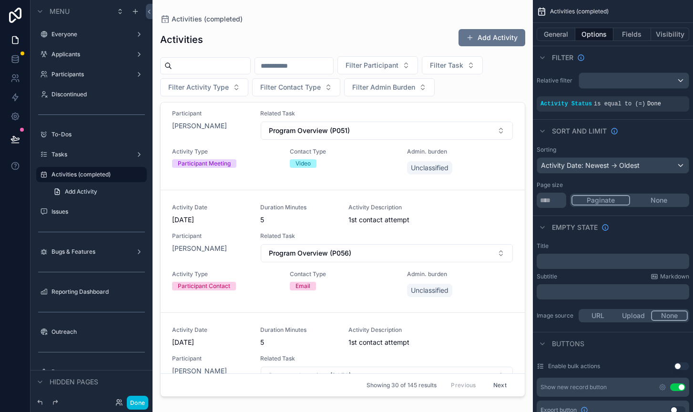
scroll to position [649, 0]
click at [136, 400] on button "Done" at bounding box center [137, 403] width 21 height 14
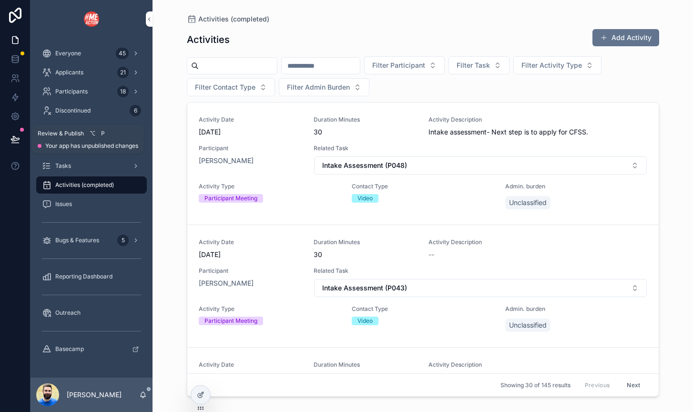
click at [16, 140] on icon at bounding box center [15, 138] width 8 height 5
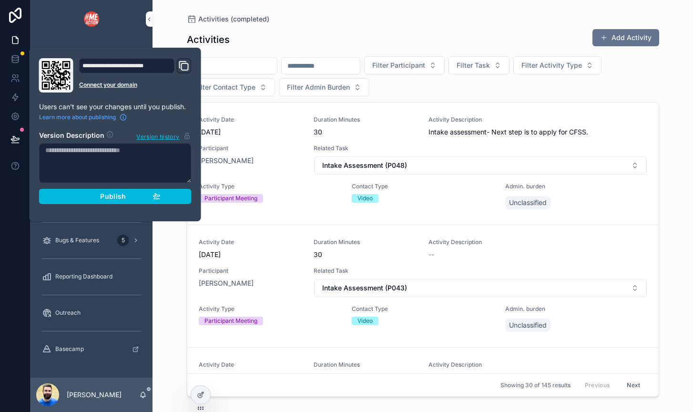
click at [81, 198] on div "Publish" at bounding box center [115, 196] width 91 height 9
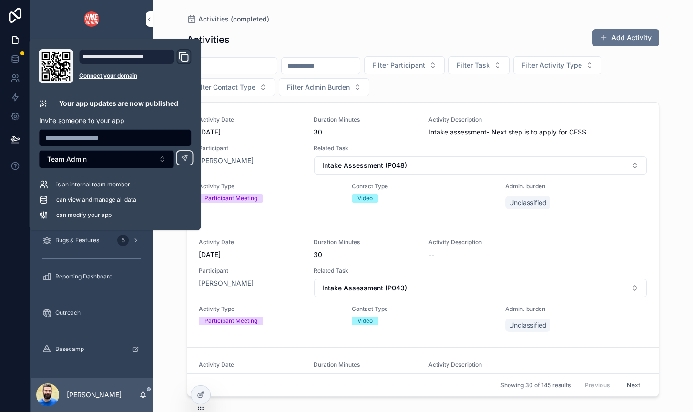
click at [27, 247] on div at bounding box center [15, 206] width 31 height 412
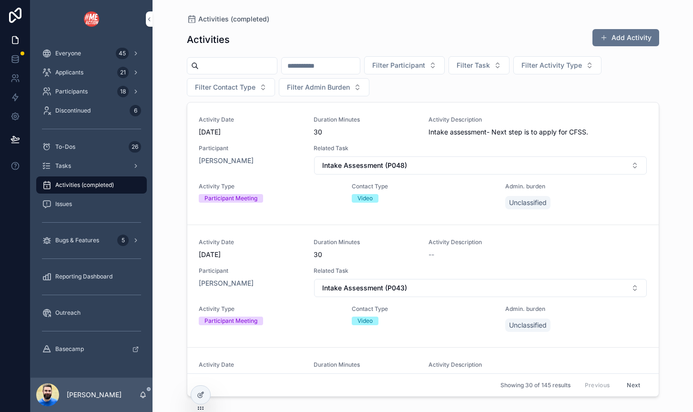
click at [62, 243] on span "Bugs & Features" at bounding box center [77, 240] width 44 height 8
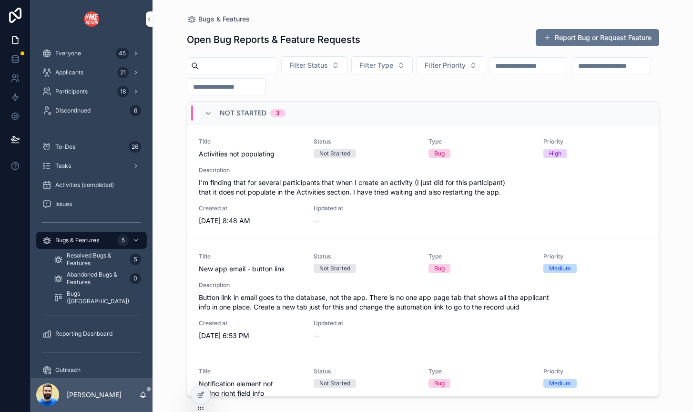
click at [391, 160] on div "Title Activities not populating Status Not Started Type Bug Priority High Descr…" at bounding box center [423, 182] width 449 height 88
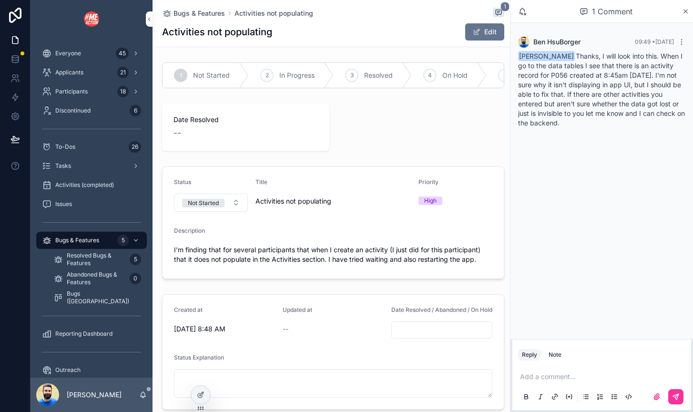
click at [539, 378] on p "scrollable content" at bounding box center [603, 377] width 167 height 10
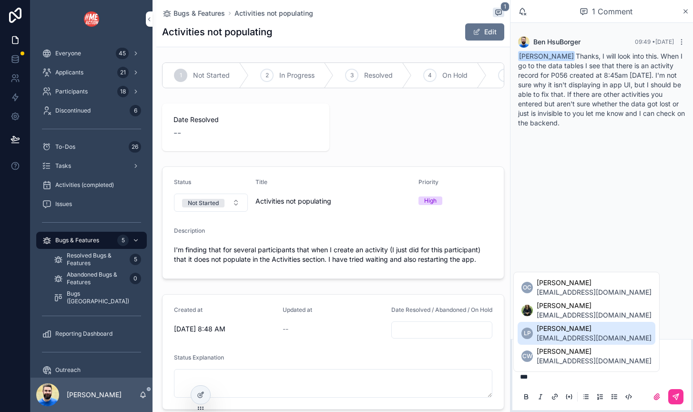
click at [596, 339] on span "[EMAIL_ADDRESS][DOMAIN_NAME]" at bounding box center [594, 338] width 115 height 10
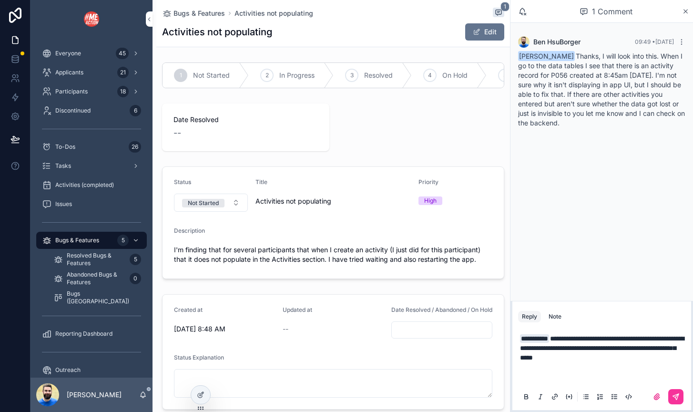
click at [627, 359] on p "**********" at bounding box center [603, 358] width 167 height 48
click at [640, 365] on p "**********" at bounding box center [603, 358] width 167 height 48
click at [645, 356] on p "**********" at bounding box center [603, 358] width 167 height 48
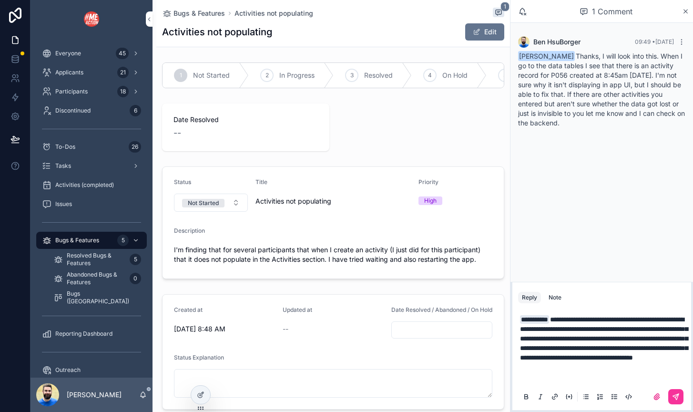
click at [672, 347] on span "**********" at bounding box center [604, 338] width 168 height 45
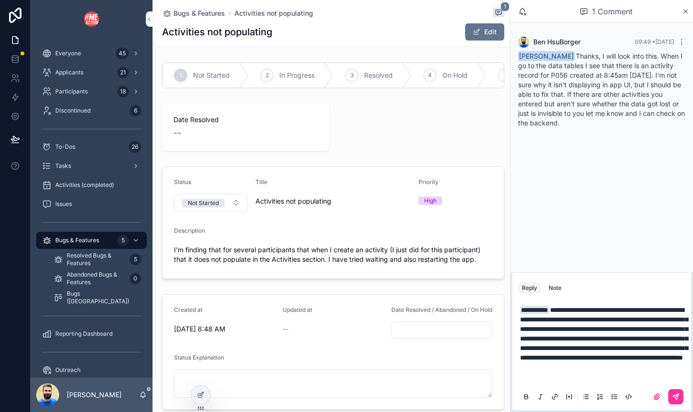
click at [629, 320] on span "**********" at bounding box center [604, 334] width 168 height 54
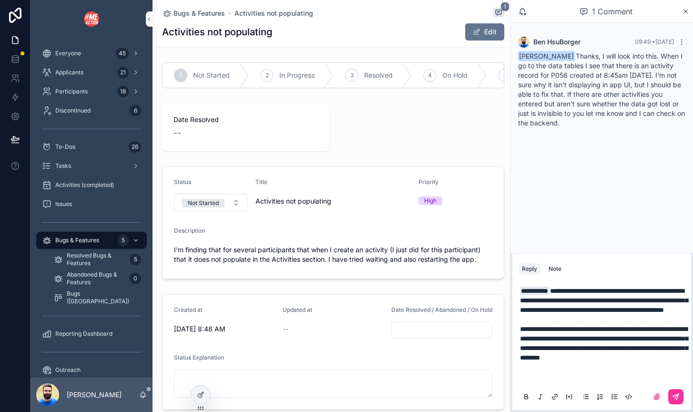
click at [557, 356] on p "**********" at bounding box center [603, 333] width 167 height 95
click at [534, 349] on span "**********" at bounding box center [604, 343] width 168 height 35
click at [653, 395] on icon "scrollable content" at bounding box center [657, 397] width 8 height 8
click at [0, 0] on input "scrollable content" at bounding box center [0, 0] width 0 height 0
click at [661, 394] on label "scrollable content" at bounding box center [656, 396] width 15 height 15
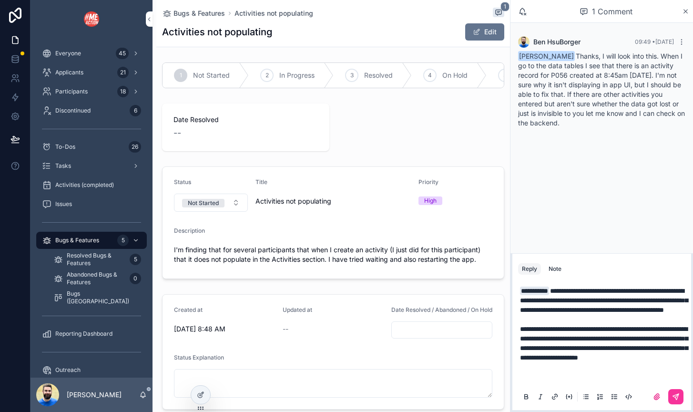
click at [0, 0] on input "scrollable content" at bounding box center [0, 0] width 0 height 0
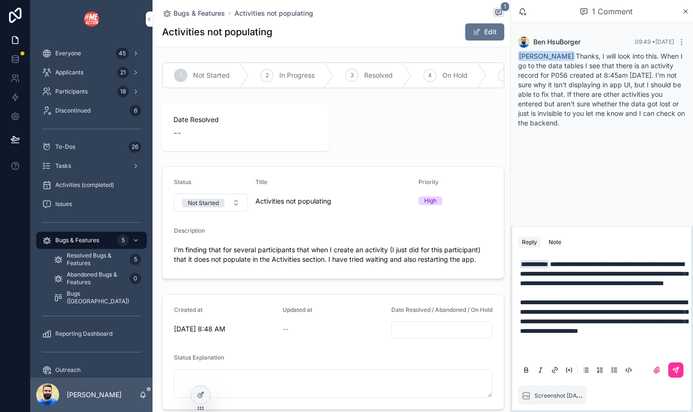
click at [660, 365] on label "scrollable content" at bounding box center [656, 369] width 15 height 15
click at [0, 0] on input "scrollable content" at bounding box center [0, 0] width 0 height 0
click at [609, 333] on p "**********" at bounding box center [603, 306] width 167 height 95
click at [679, 371] on icon "scrollable content" at bounding box center [676, 370] width 8 height 8
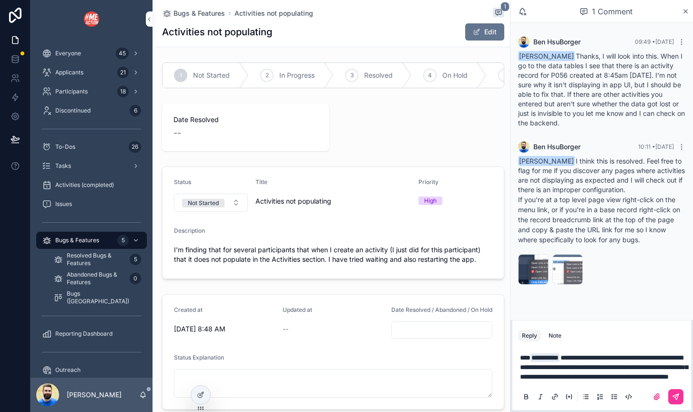
click at [626, 377] on span "**********" at bounding box center [604, 367] width 168 height 26
click at [572, 381] on div "**********" at bounding box center [601, 376] width 167 height 59
click at [573, 379] on p "**********" at bounding box center [603, 367] width 167 height 29
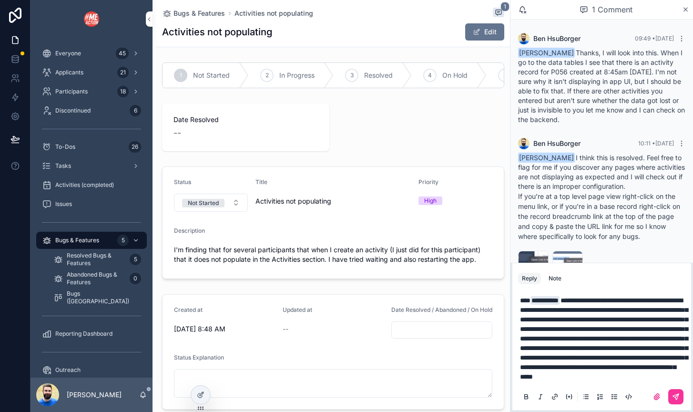
click at [674, 393] on icon "scrollable content" at bounding box center [676, 397] width 8 height 8
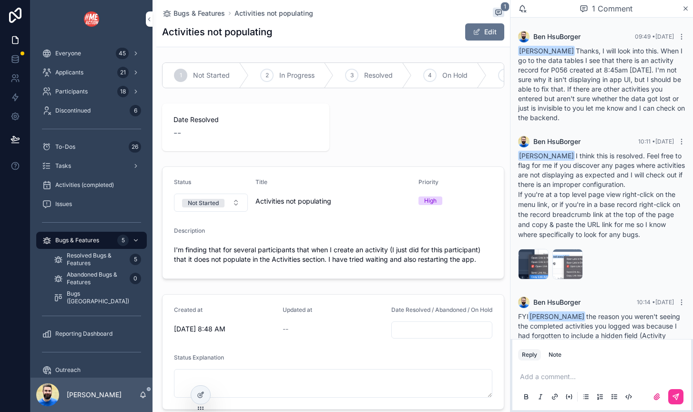
scroll to position [100, 0]
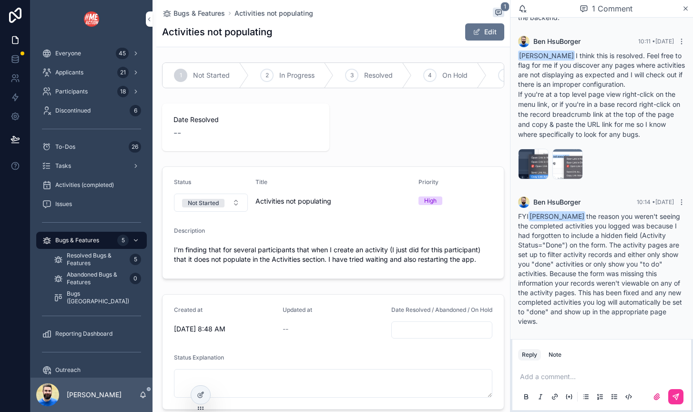
click at [679, 200] on icon "scrollable content" at bounding box center [682, 202] width 8 height 8
click at [611, 280] on span "FYI [PERSON_NAME] the reason you weren't seeing the completed activities you lo…" at bounding box center [600, 268] width 164 height 113
click at [682, 202] on icon "scrollable content" at bounding box center [681, 202] width 0 height 0
click at [541, 374] on p "scrollable content" at bounding box center [603, 377] width 167 height 10
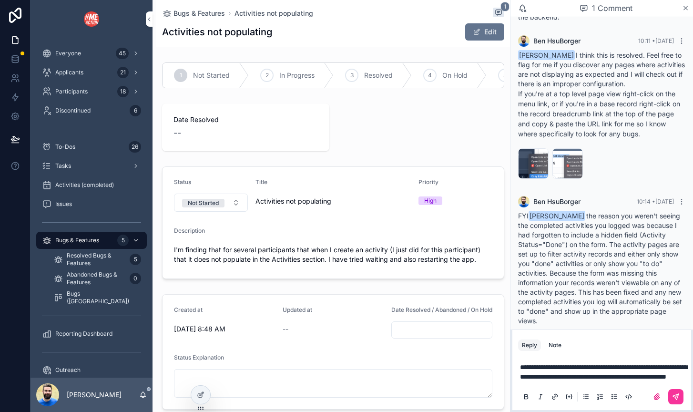
click at [628, 367] on span "**********" at bounding box center [603, 372] width 167 height 16
click at [660, 368] on span "**********" at bounding box center [603, 372] width 167 height 16
click at [569, 378] on span "**********" at bounding box center [603, 372] width 167 height 16
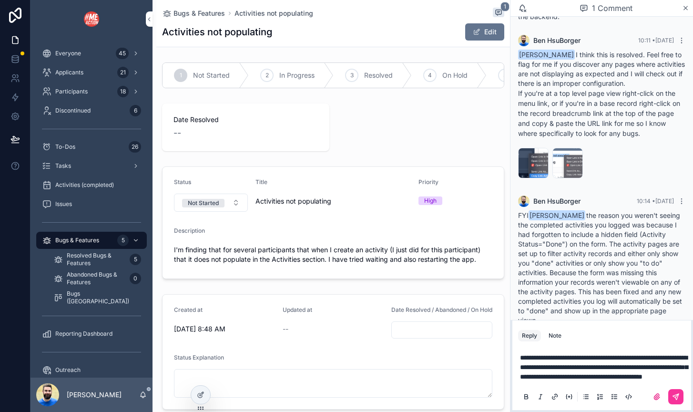
click at [675, 397] on icon "scrollable content" at bounding box center [676, 395] width 3 height 3
